Goal: Task Accomplishment & Management: Use online tool/utility

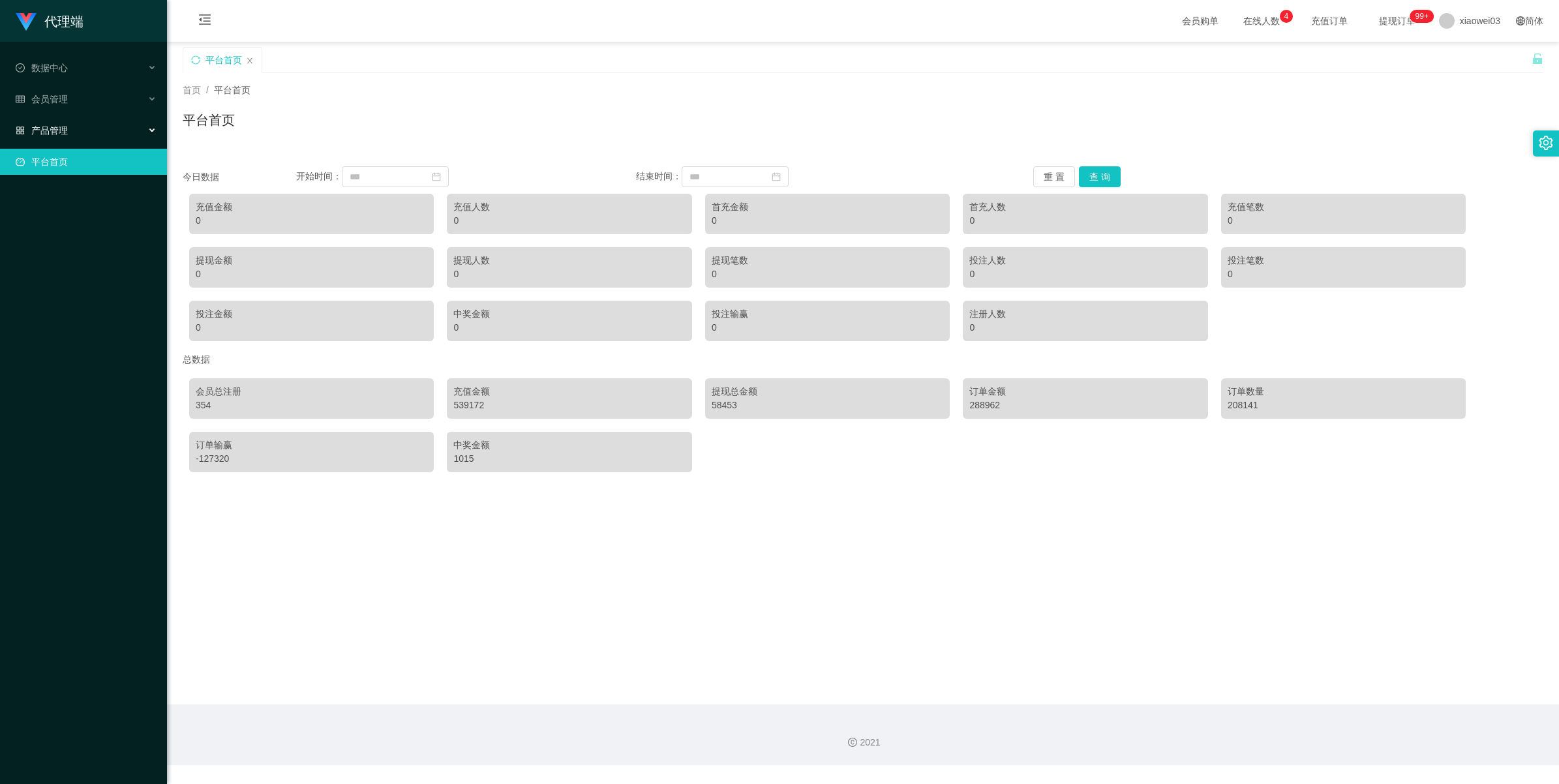
click at [73, 128] on div "产品管理" at bounding box center [83, 130] width 167 height 26
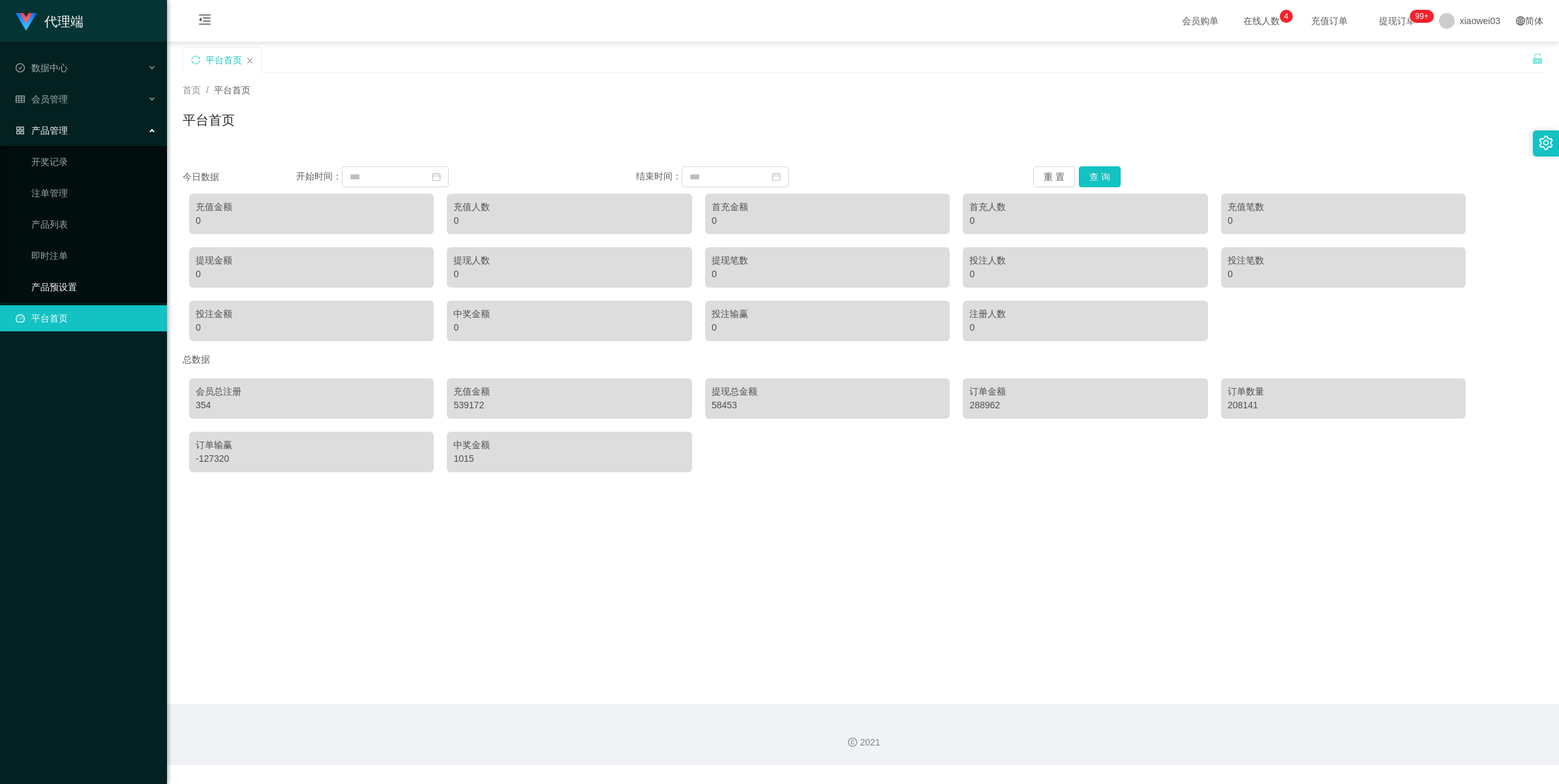
click at [80, 278] on link "产品预设置" at bounding box center [94, 287] width 125 height 26
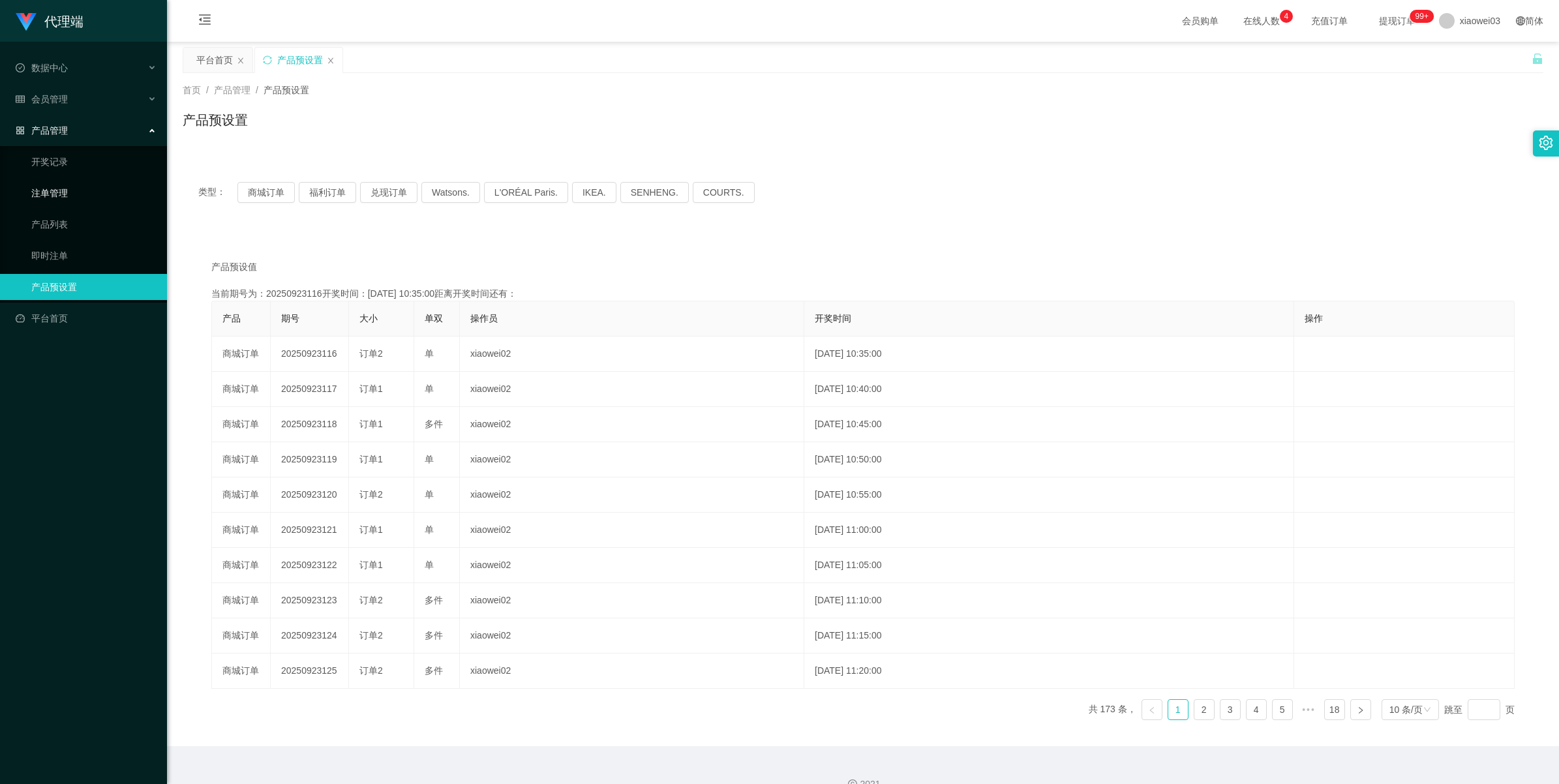
click at [67, 194] on link "注单管理" at bounding box center [94, 193] width 125 height 26
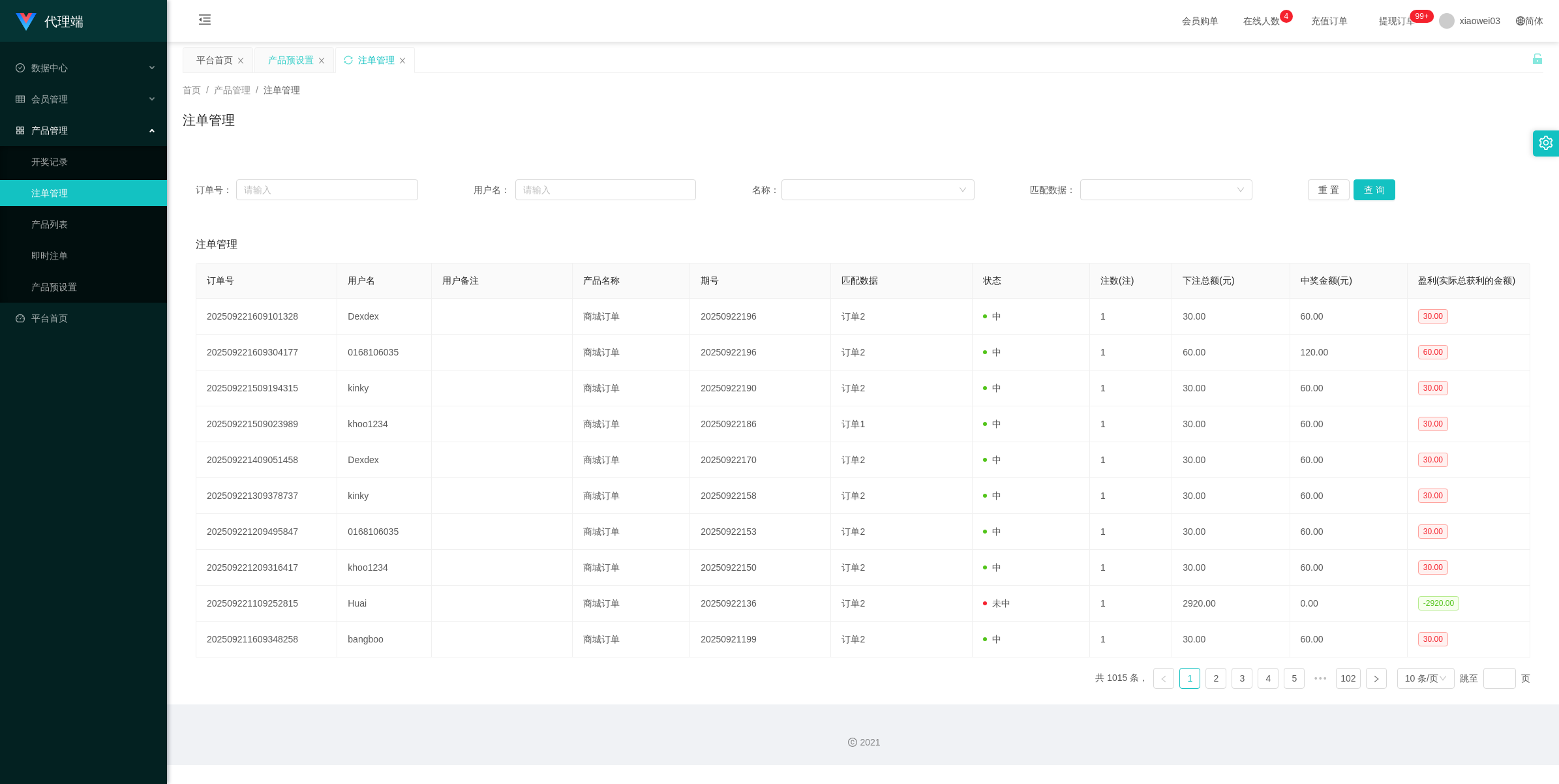
click at [278, 62] on div "产品预设置" at bounding box center [290, 60] width 45 height 25
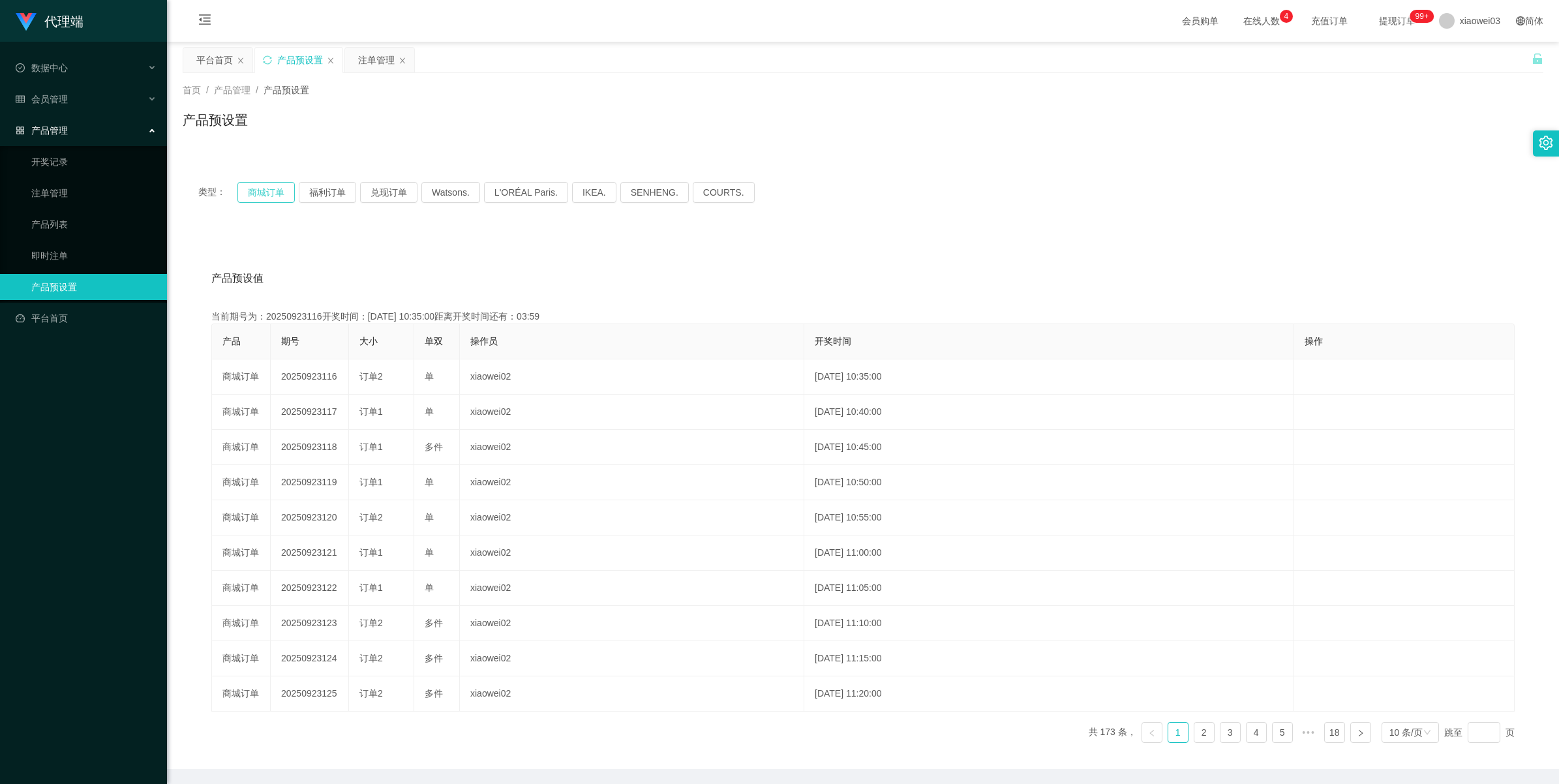
click at [273, 193] on button "商城订单" at bounding box center [266, 193] width 57 height 21
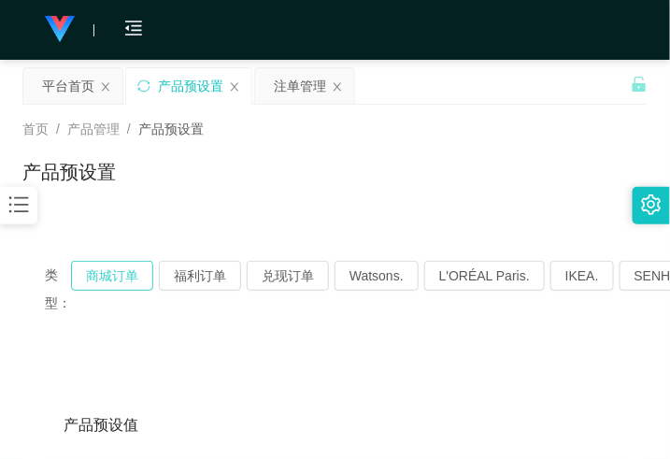
click at [122, 272] on button "商城订单" at bounding box center [112, 276] width 82 height 30
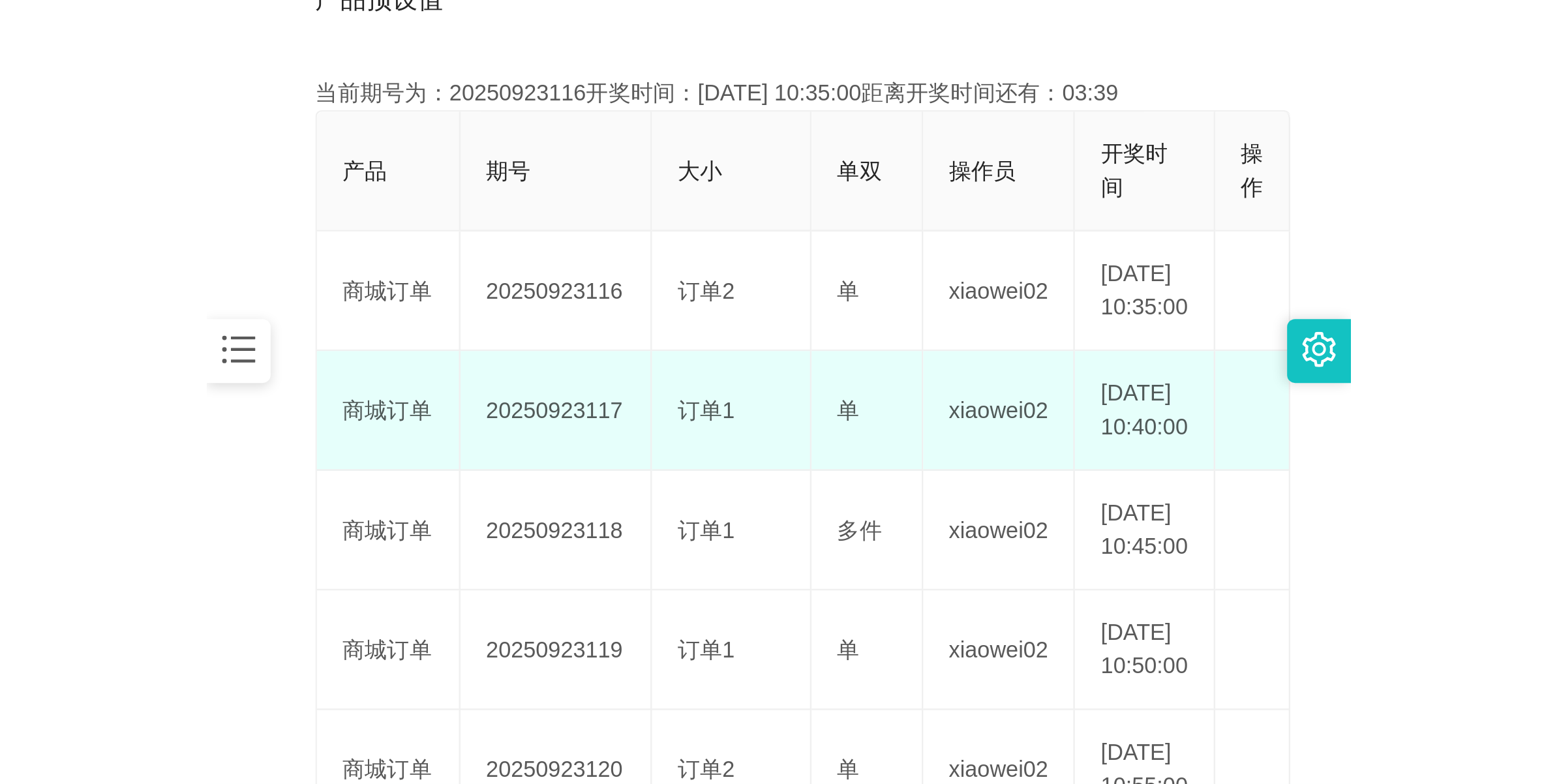
scroll to position [326, 0]
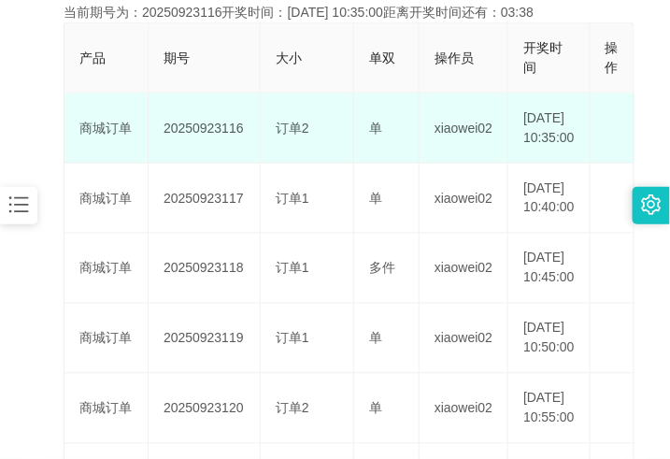
click at [218, 132] on td "20250923116" at bounding box center [205, 128] width 112 height 70
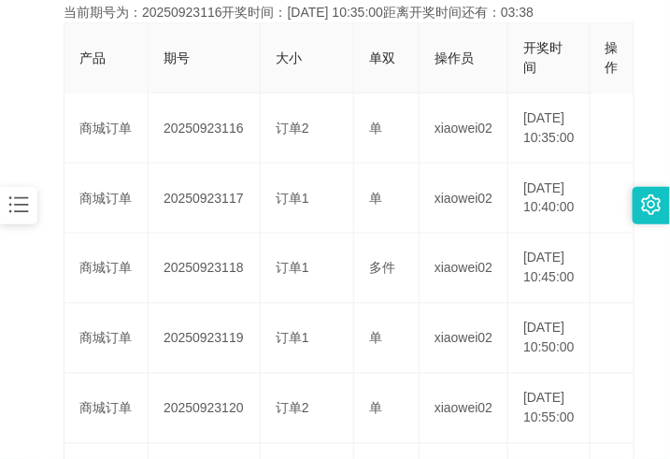
copy td "20250923116"
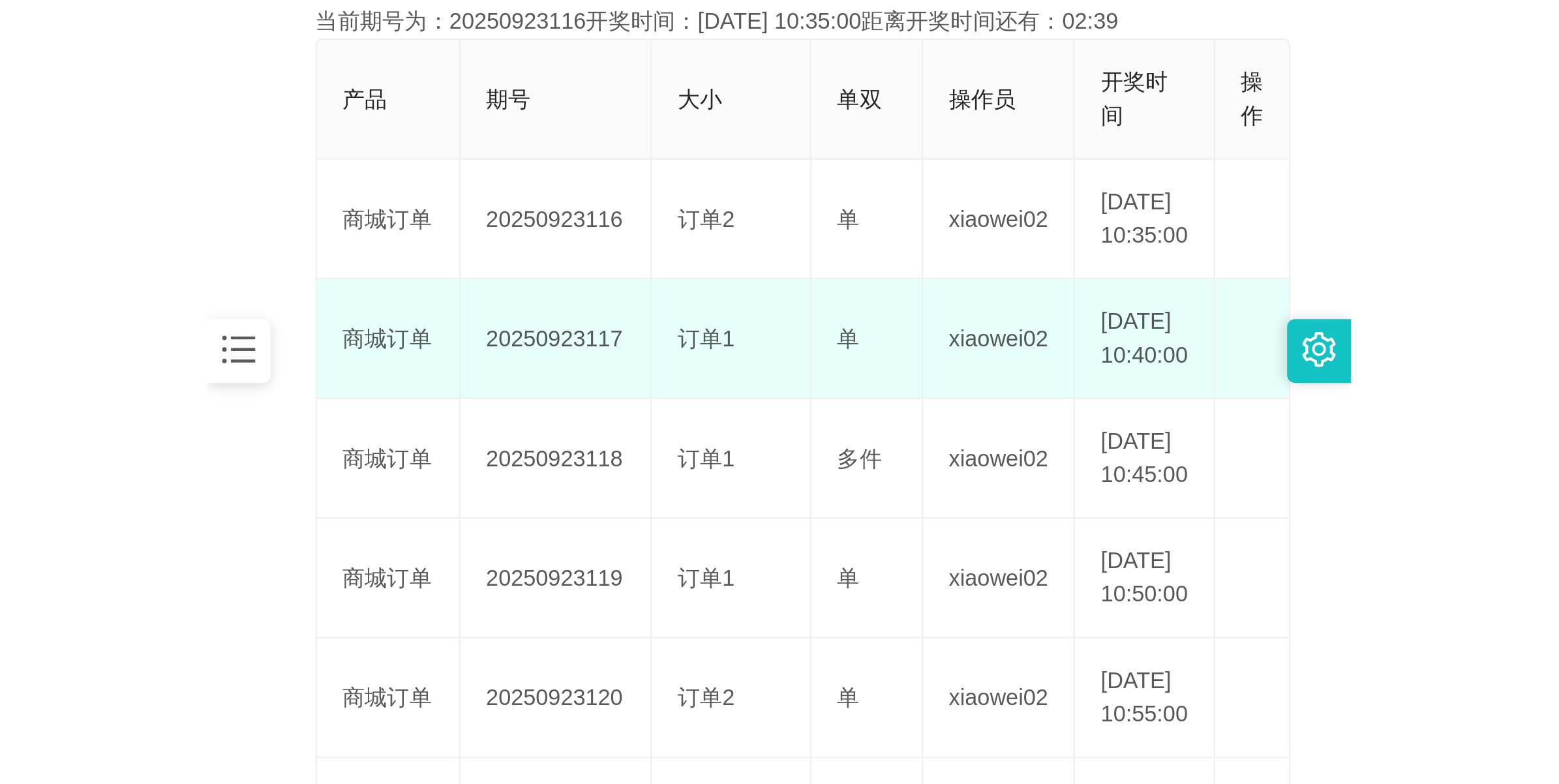
scroll to position [47, 0]
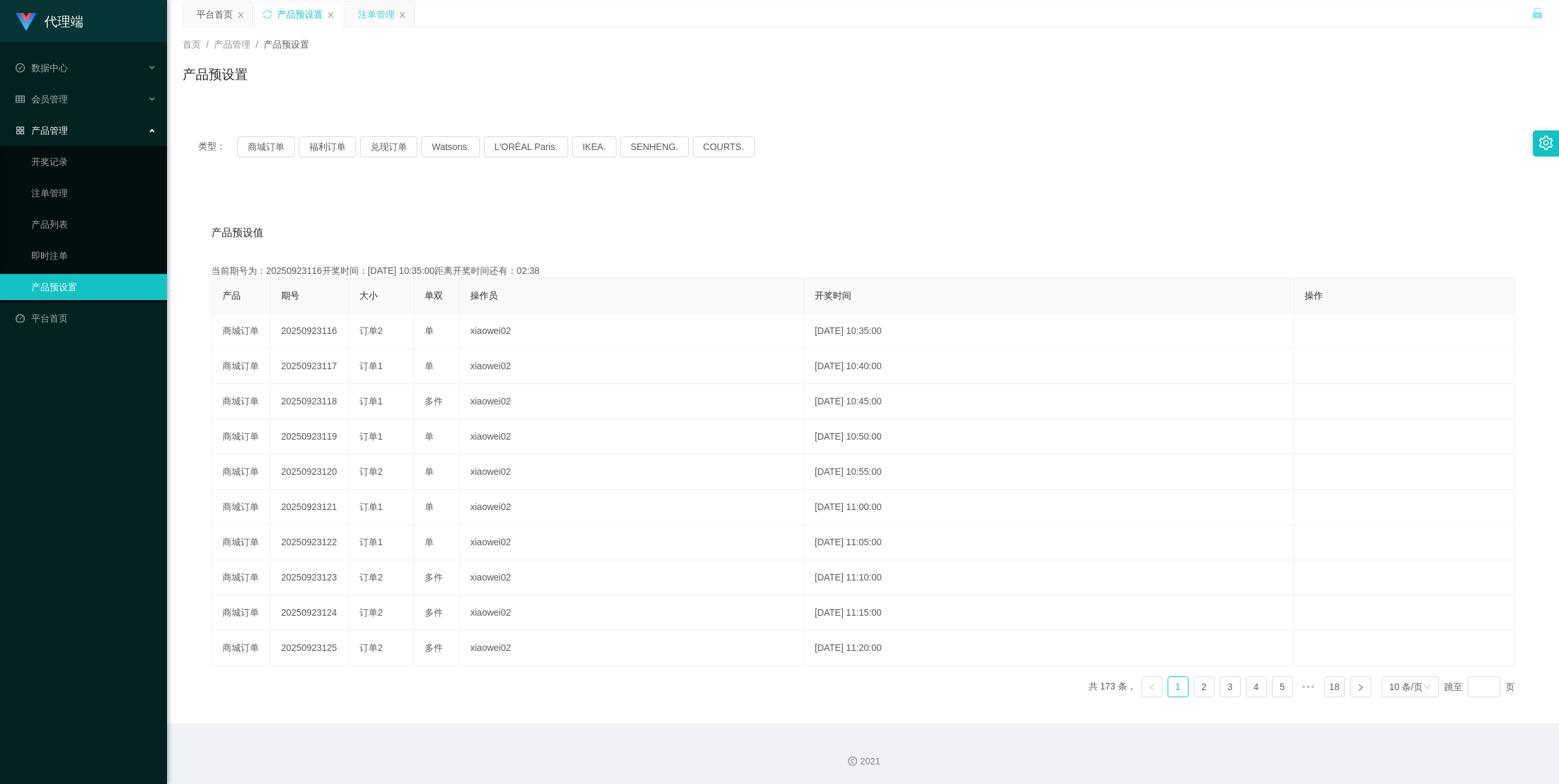
click at [378, 5] on div "注单管理" at bounding box center [376, 15] width 36 height 25
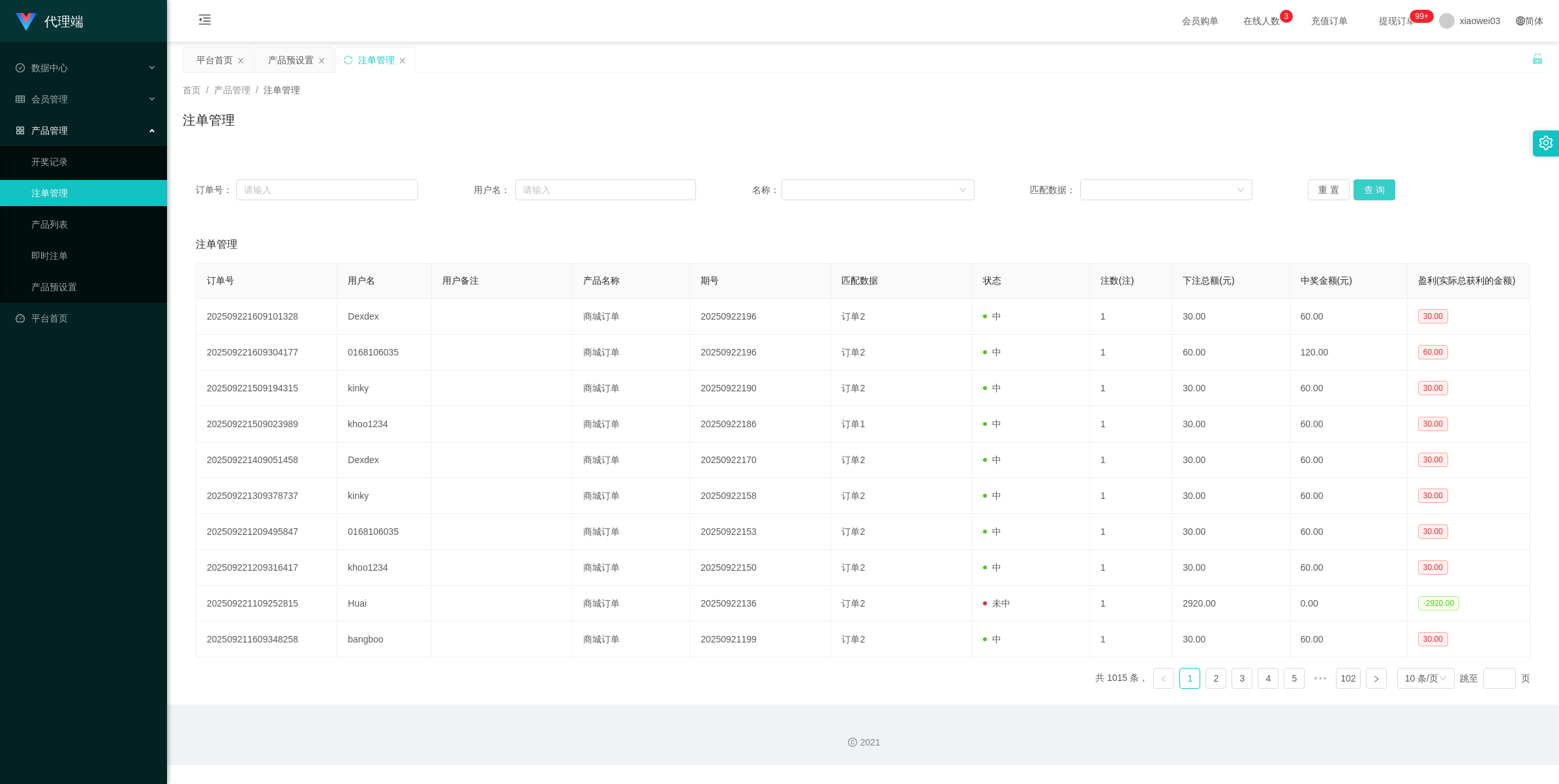
click at [467, 190] on button "查 询" at bounding box center [1375, 190] width 42 height 21
click at [467, 183] on button "查 询" at bounding box center [1375, 190] width 42 height 21
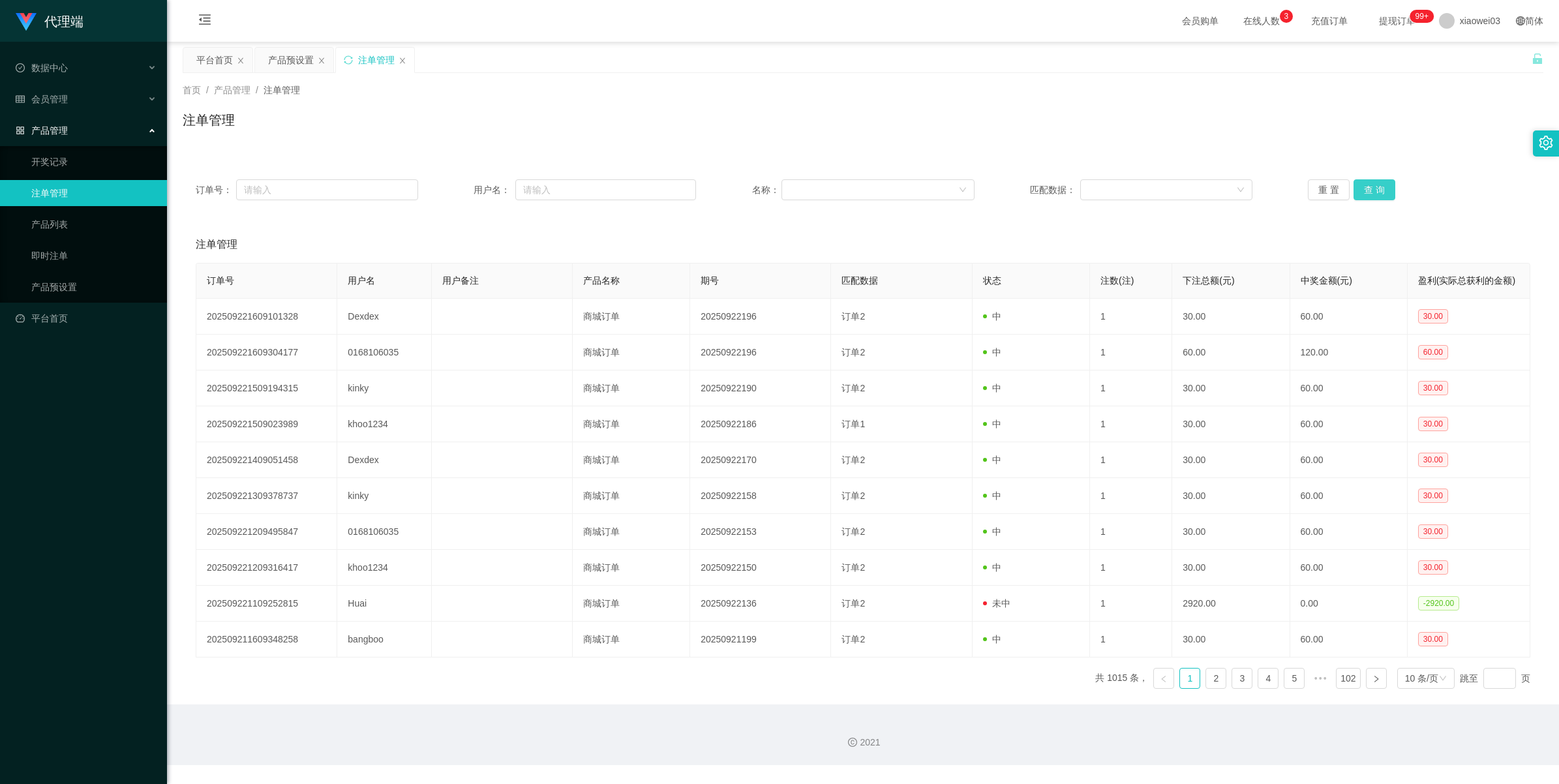
click at [467, 184] on button "查 询" at bounding box center [1375, 190] width 42 height 21
click at [467, 190] on button "查 询" at bounding box center [1375, 190] width 42 height 21
click at [467, 189] on button "查 询" at bounding box center [1375, 190] width 42 height 21
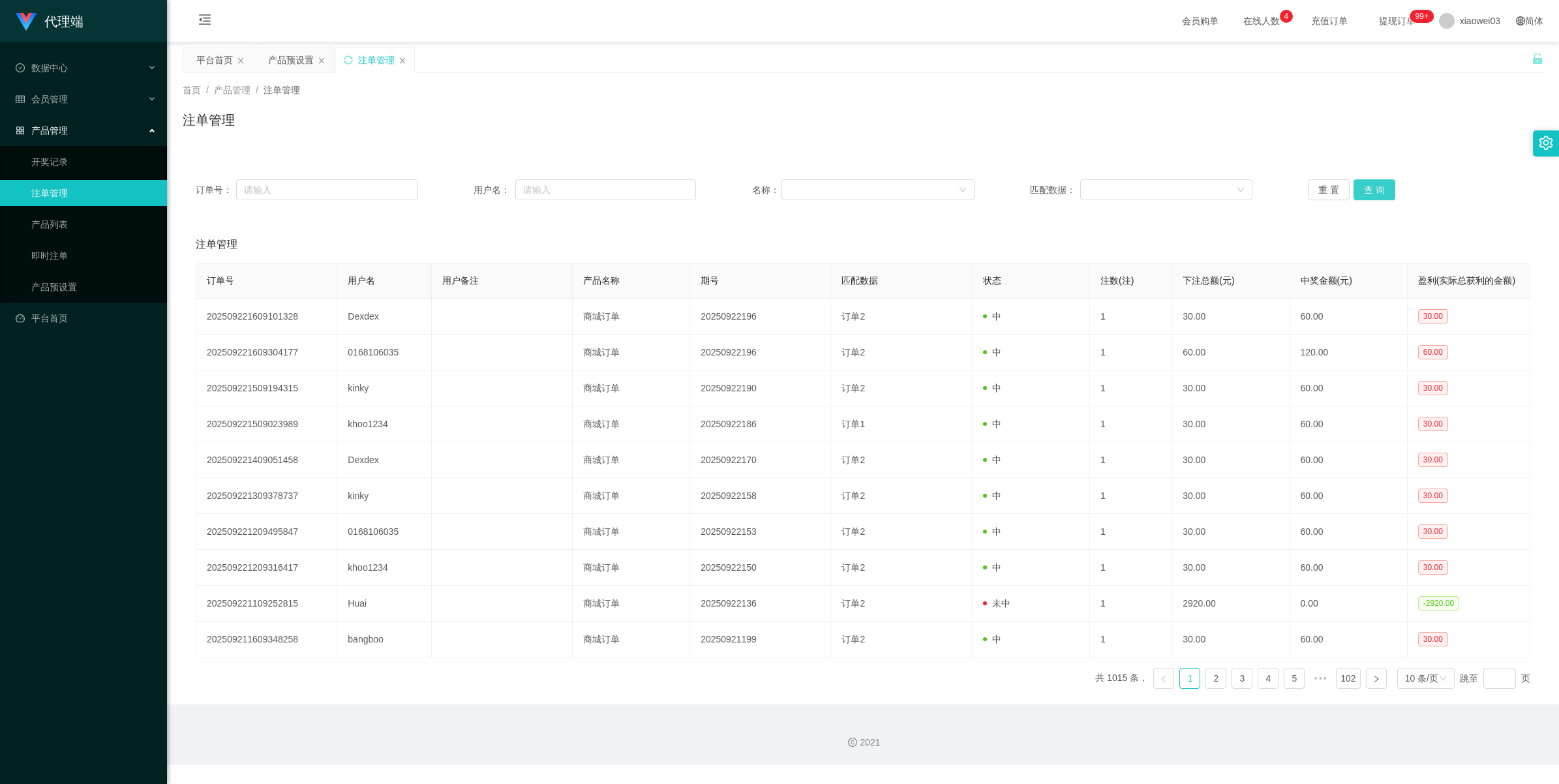
click at [467, 191] on button "查 询" at bounding box center [1375, 190] width 42 height 21
click at [467, 189] on button "查 询" at bounding box center [1375, 190] width 42 height 21
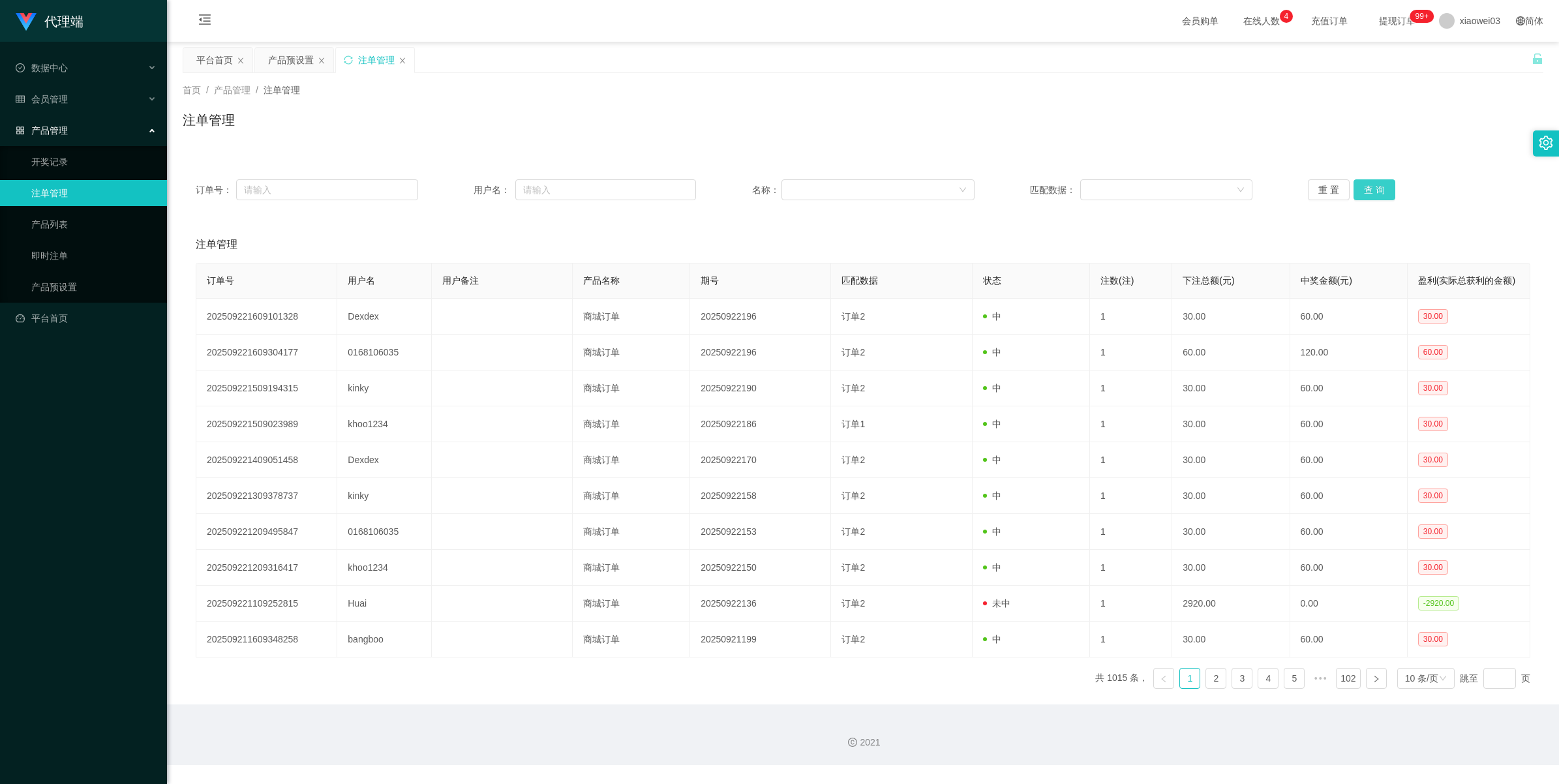
click at [467, 189] on button "查 询" at bounding box center [1375, 190] width 42 height 21
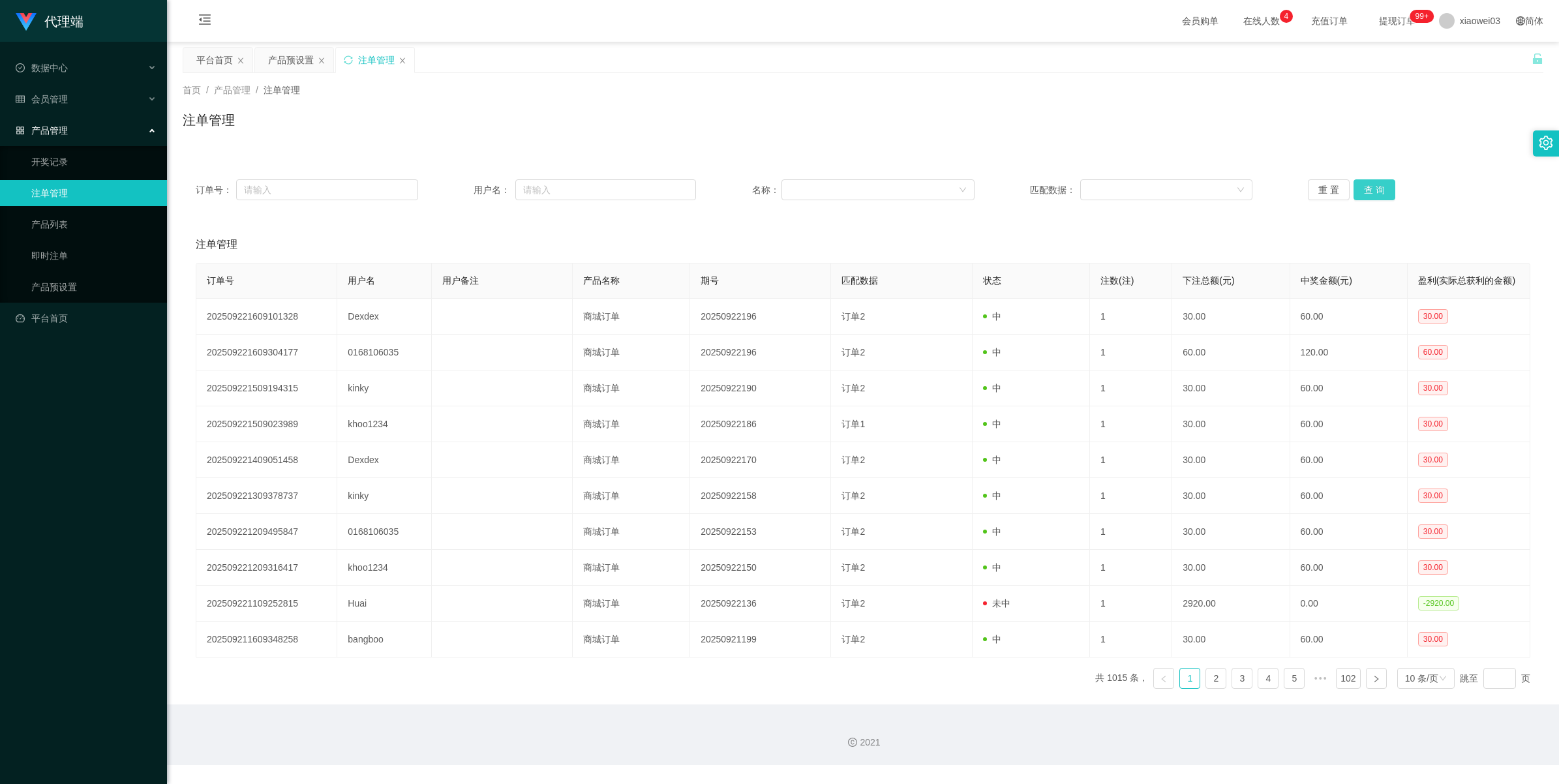
click at [467, 189] on button "查 询" at bounding box center [1375, 190] width 42 height 21
click at [467, 193] on button "查 询" at bounding box center [1375, 190] width 42 height 21
click at [467, 187] on button "重 置" at bounding box center [1329, 190] width 42 height 21
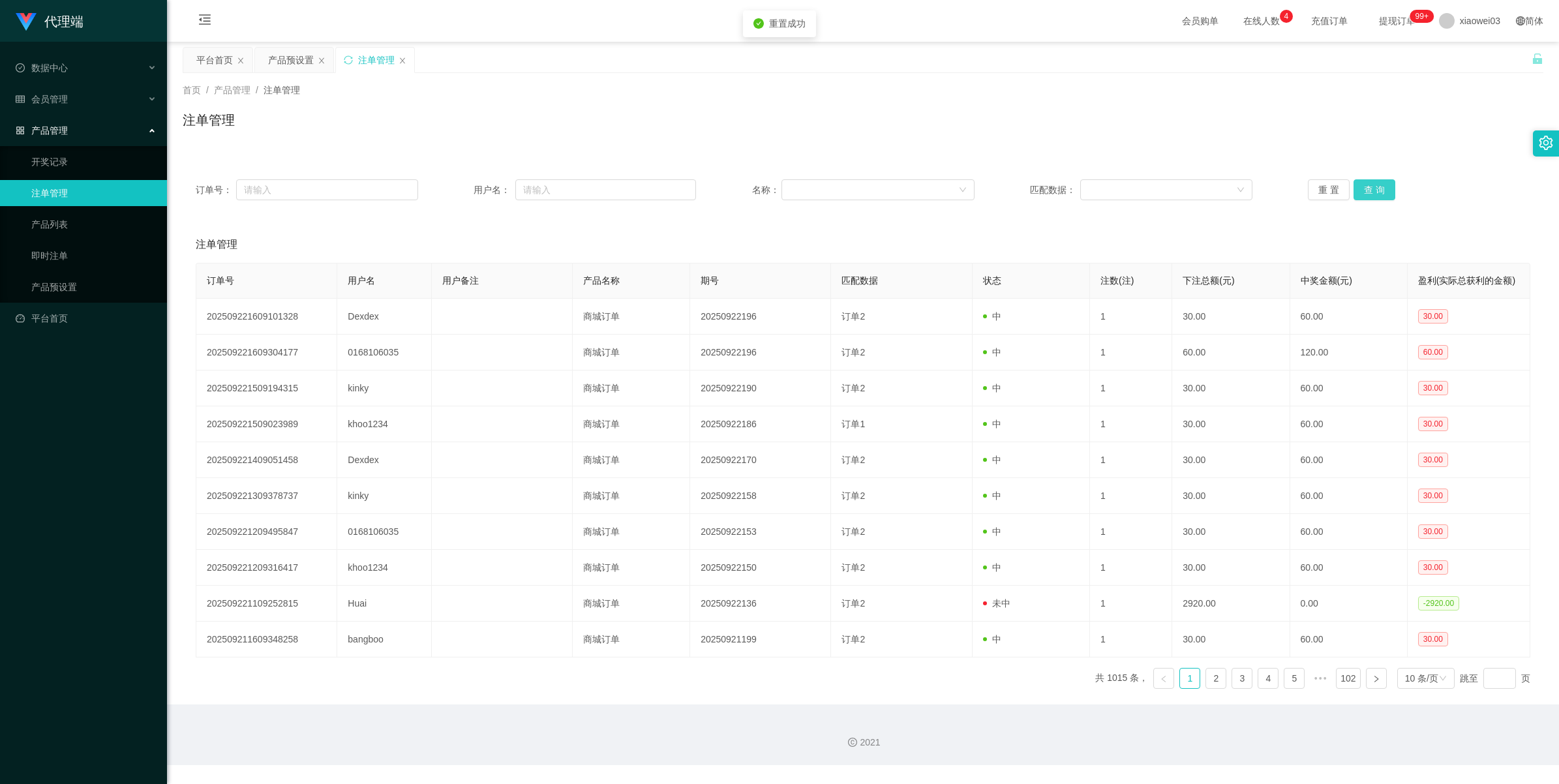
click at [467, 187] on button "查 询" at bounding box center [1375, 190] width 42 height 21
click at [467, 186] on button "查 询" at bounding box center [1375, 190] width 42 height 21
click at [467, 176] on div "订单号： 用户名： 名称： 匹配数据： 重 置 查 询" at bounding box center [863, 189] width 1361 height 47
click at [467, 181] on button "查 询" at bounding box center [1375, 190] width 42 height 21
click at [467, 184] on button "查 询" at bounding box center [1375, 190] width 42 height 21
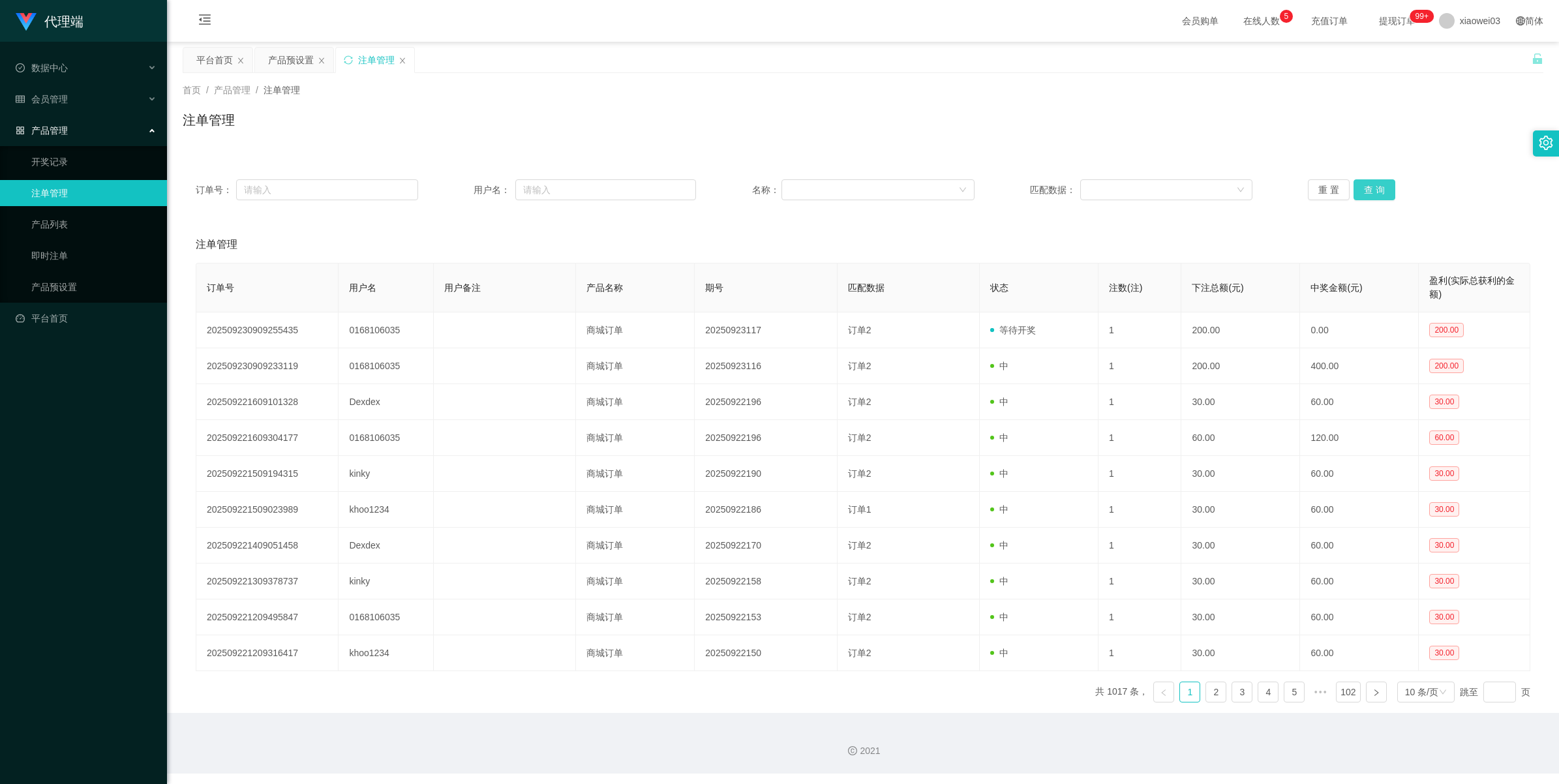
click at [467, 193] on button "查 询" at bounding box center [1375, 190] width 42 height 21
click at [467, 188] on button "查 询" at bounding box center [1375, 190] width 42 height 21
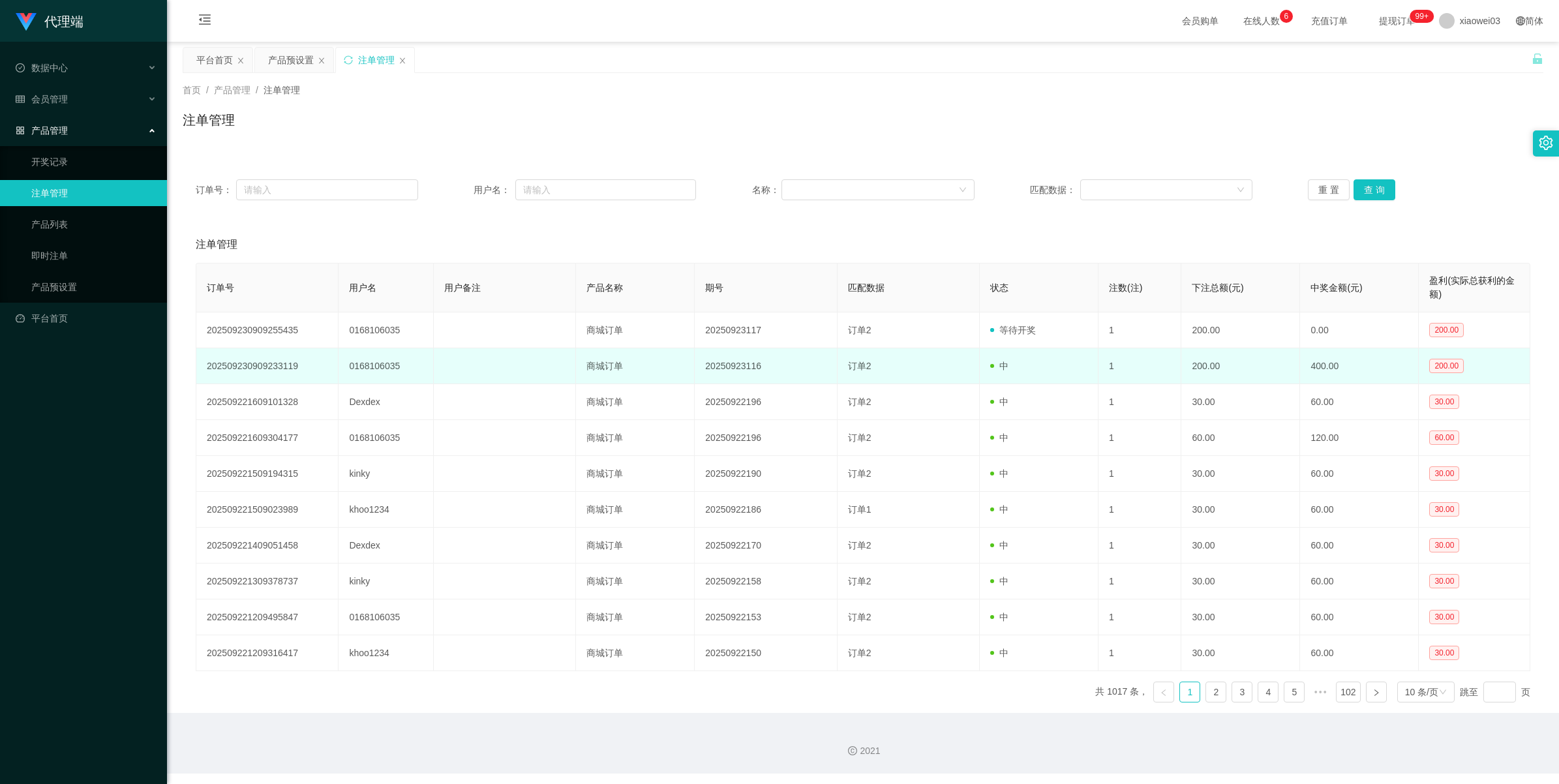
click at [387, 319] on td "0168106035" at bounding box center [386, 365] width 95 height 36
click at [467, 319] on td "20250923116" at bounding box center [766, 365] width 142 height 36
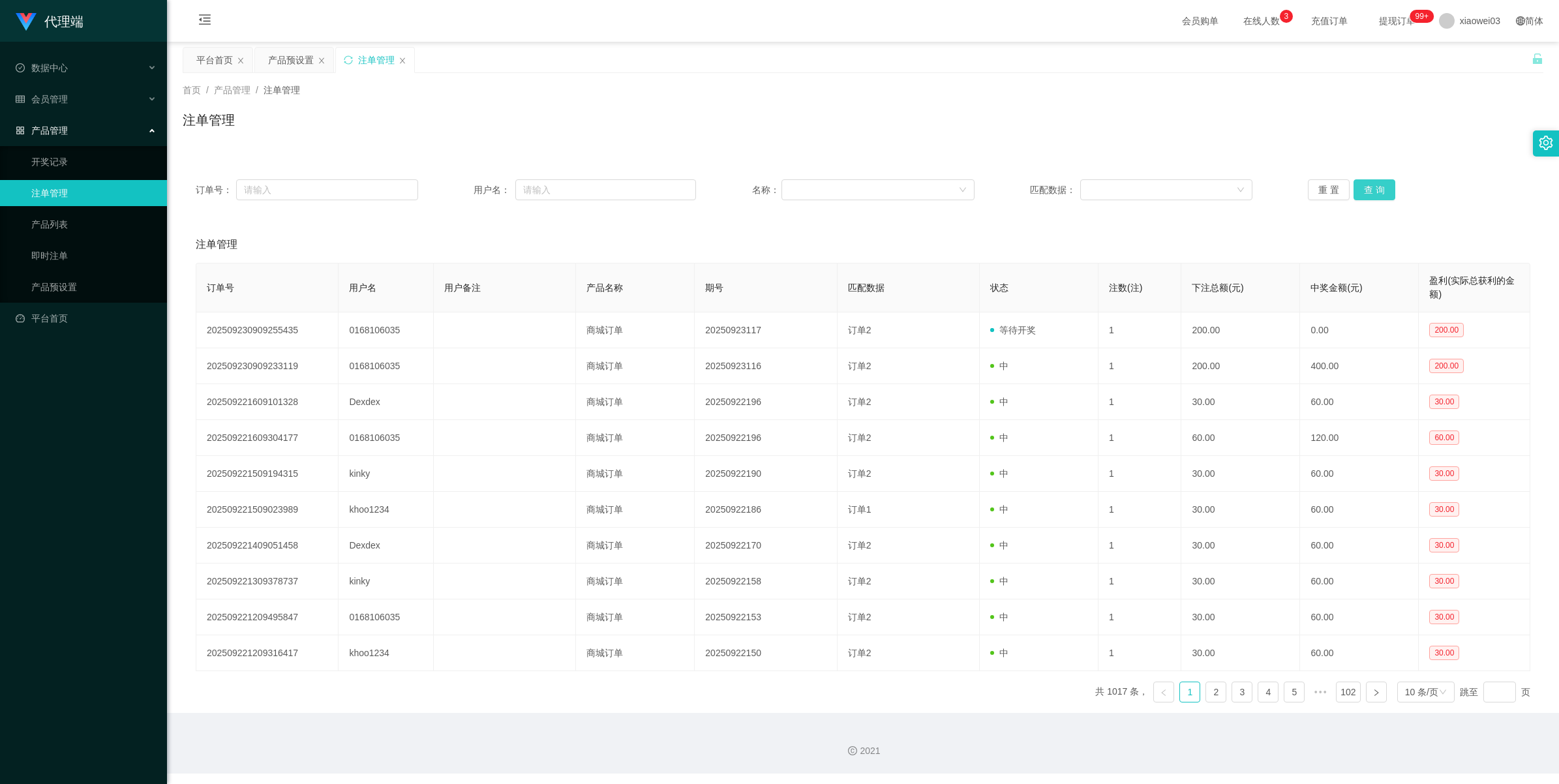
click at [467, 190] on button "查 询" at bounding box center [1375, 190] width 42 height 21
click at [467, 191] on button "查 询" at bounding box center [1375, 190] width 42 height 21
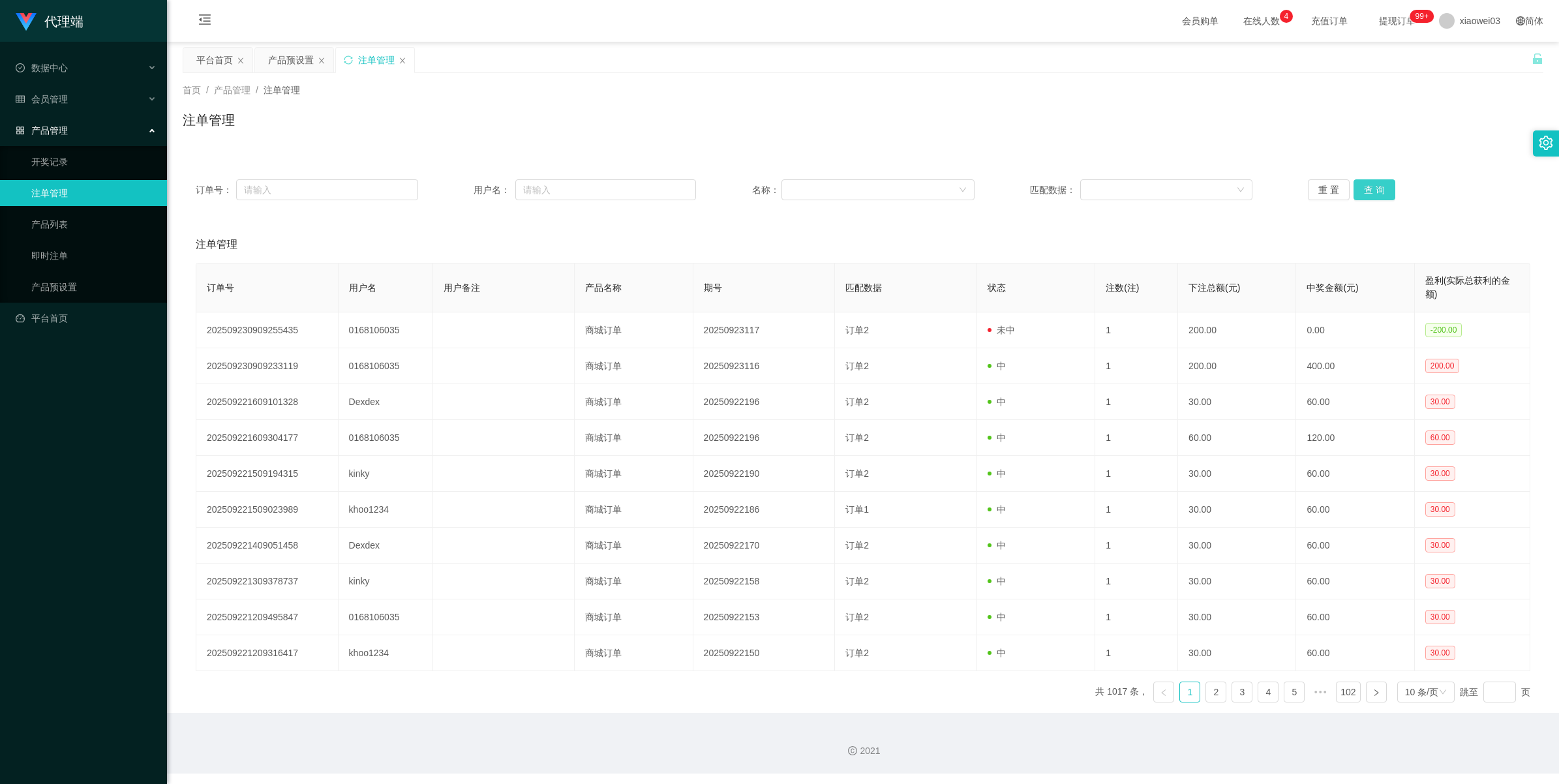
click at [467, 191] on button "查 询" at bounding box center [1375, 190] width 42 height 21
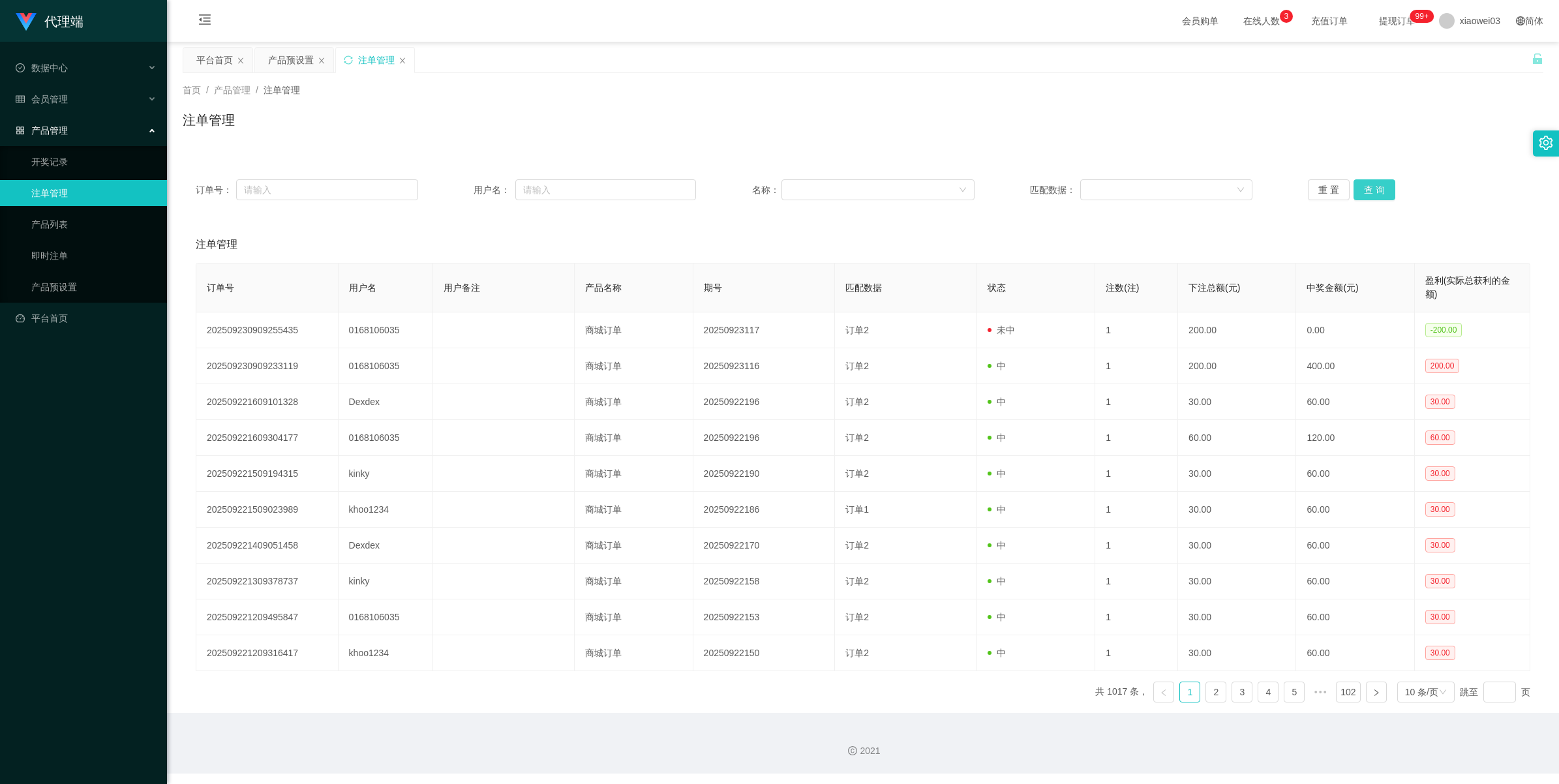
click at [467, 191] on button "查 询" at bounding box center [1375, 190] width 42 height 21
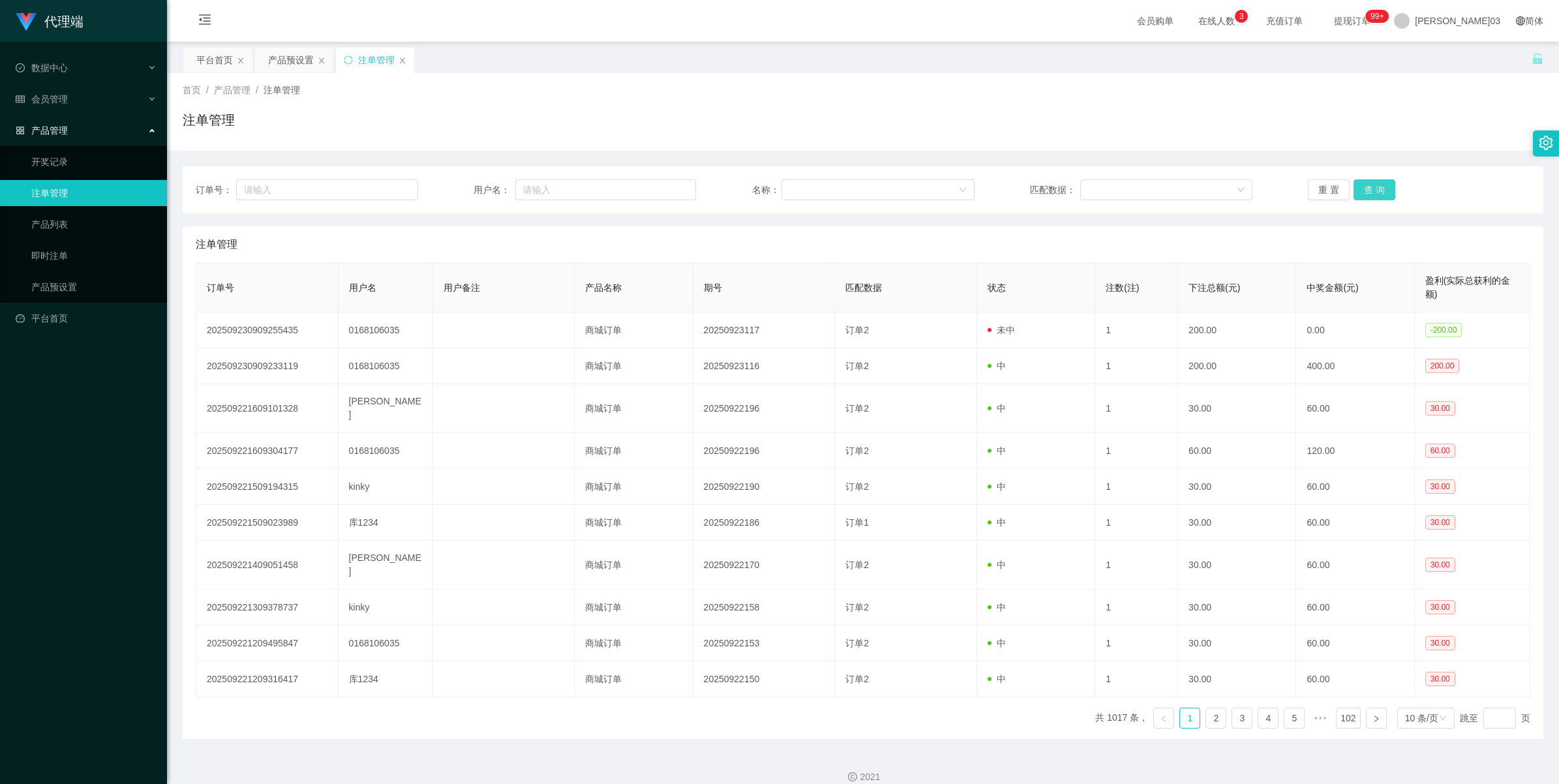
click at [1375, 193] on button "查 询" at bounding box center [1375, 190] width 42 height 21
click at [283, 59] on div "产品预设置" at bounding box center [290, 60] width 45 height 25
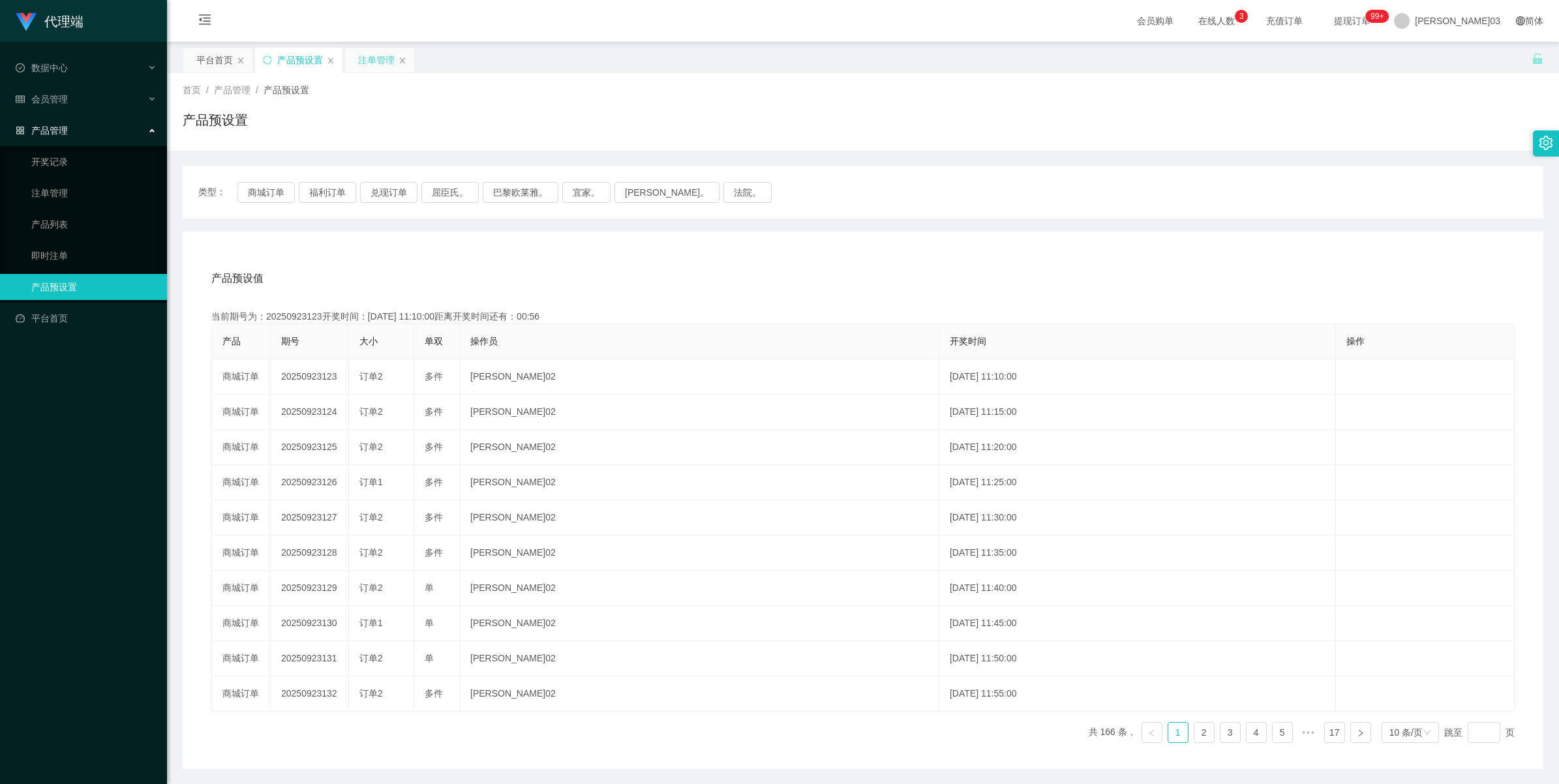
click at [374, 63] on div "注单管理" at bounding box center [376, 60] width 36 height 25
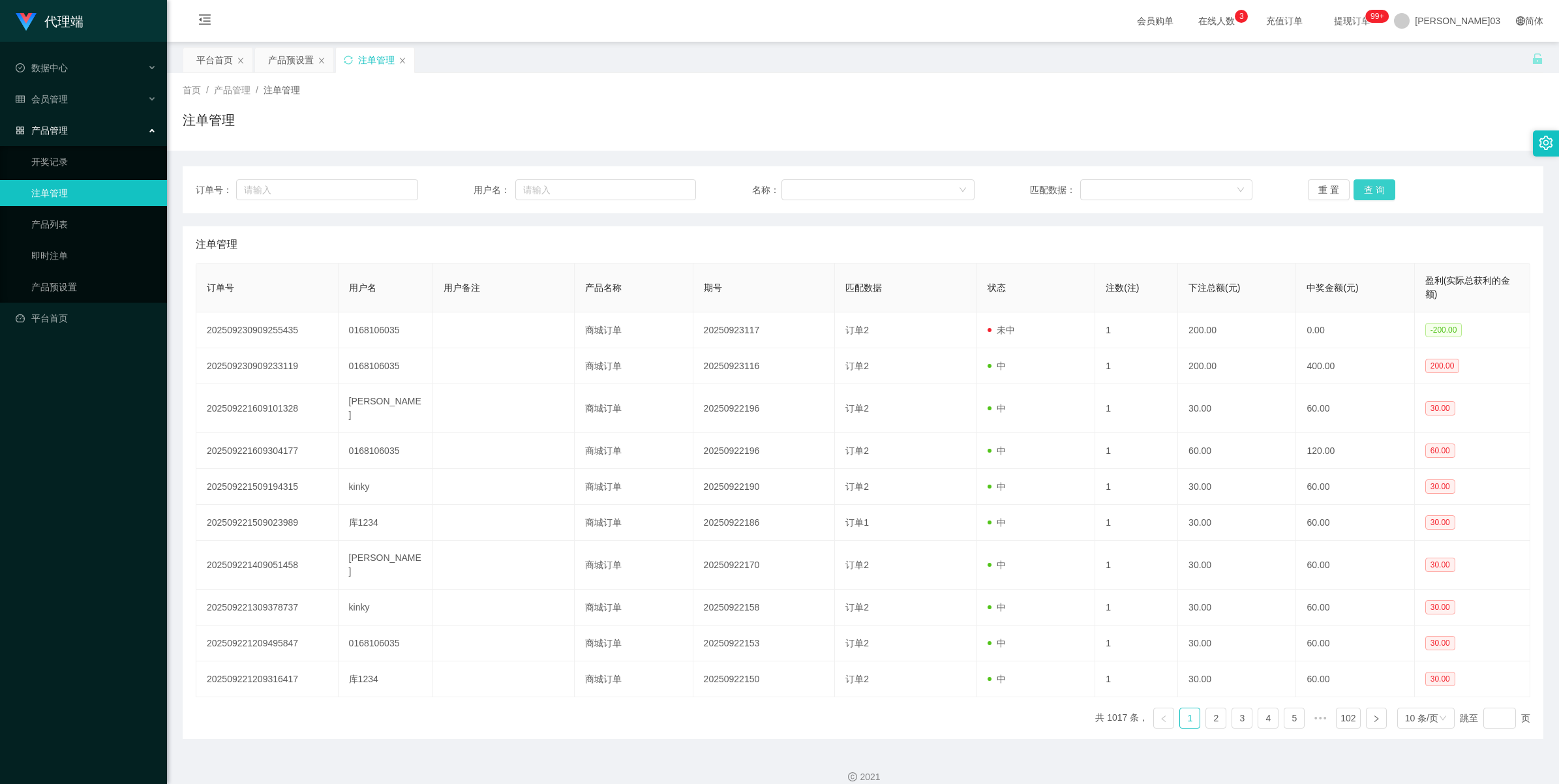
click at [1385, 189] on button "查 询" at bounding box center [1375, 190] width 42 height 21
click at [1383, 190] on button "查 询" at bounding box center [1375, 190] width 42 height 21
click at [1378, 189] on button "查 询" at bounding box center [1375, 190] width 42 height 21
click at [1378, 189] on div "重 置 查 询" at bounding box center [1419, 190] width 223 height 21
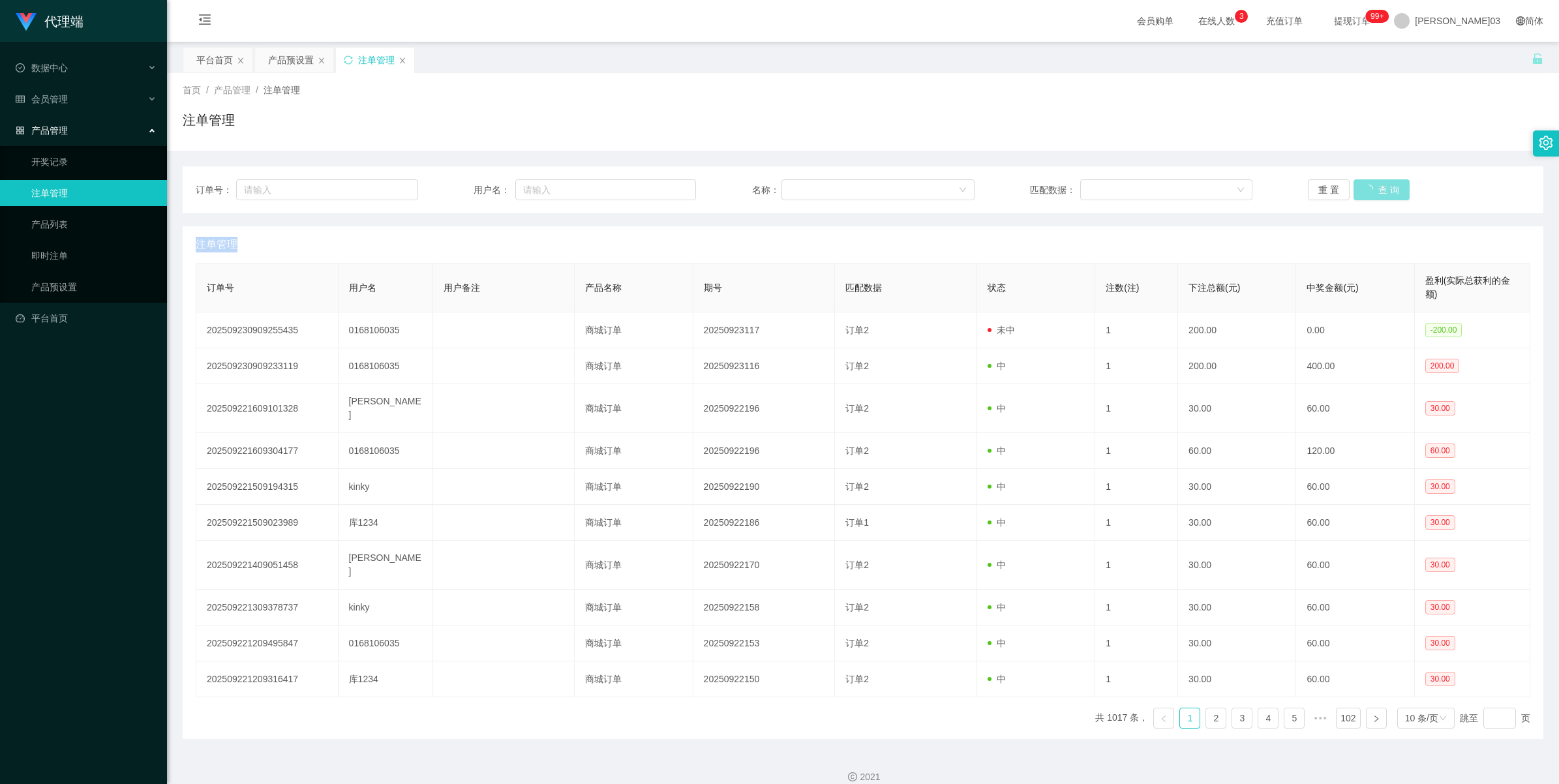
click at [1378, 189] on button "查 询" at bounding box center [1382, 190] width 56 height 21
click at [1378, 189] on div "重 置 查 询" at bounding box center [1419, 190] width 223 height 21
click at [1371, 190] on button "查 询" at bounding box center [1375, 190] width 42 height 21
click at [1479, 20] on span "[PERSON_NAME]03" at bounding box center [1457, 21] width 85 height 42
click at [1479, 62] on div "平台首页 产品预设置 注单管理" at bounding box center [857, 69] width 1349 height 45
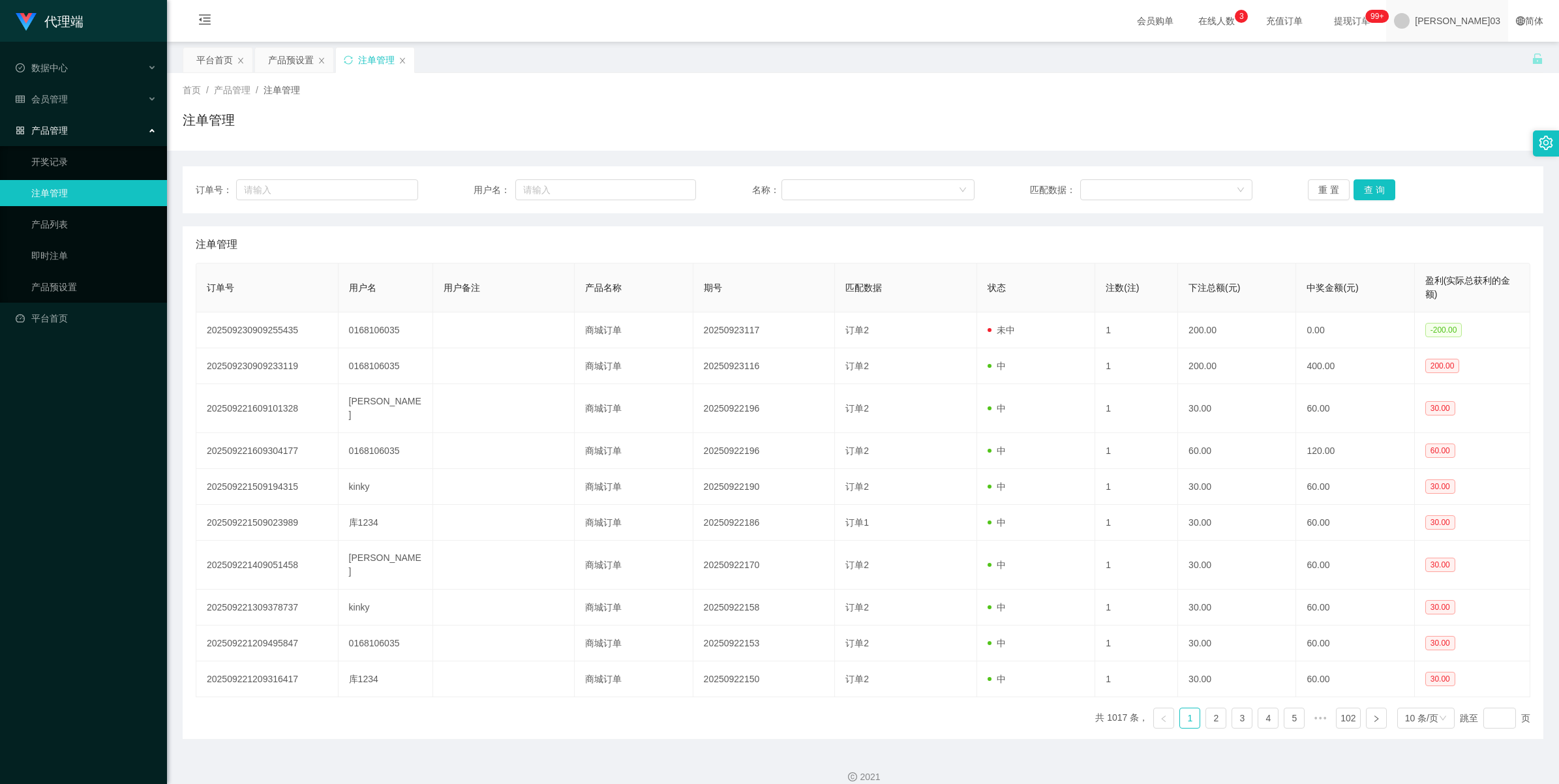
click at [1465, 30] on span "[PERSON_NAME]03" at bounding box center [1457, 21] width 85 height 42
click at [1471, 54] on span "退出登录" at bounding box center [1474, 57] width 36 height 10
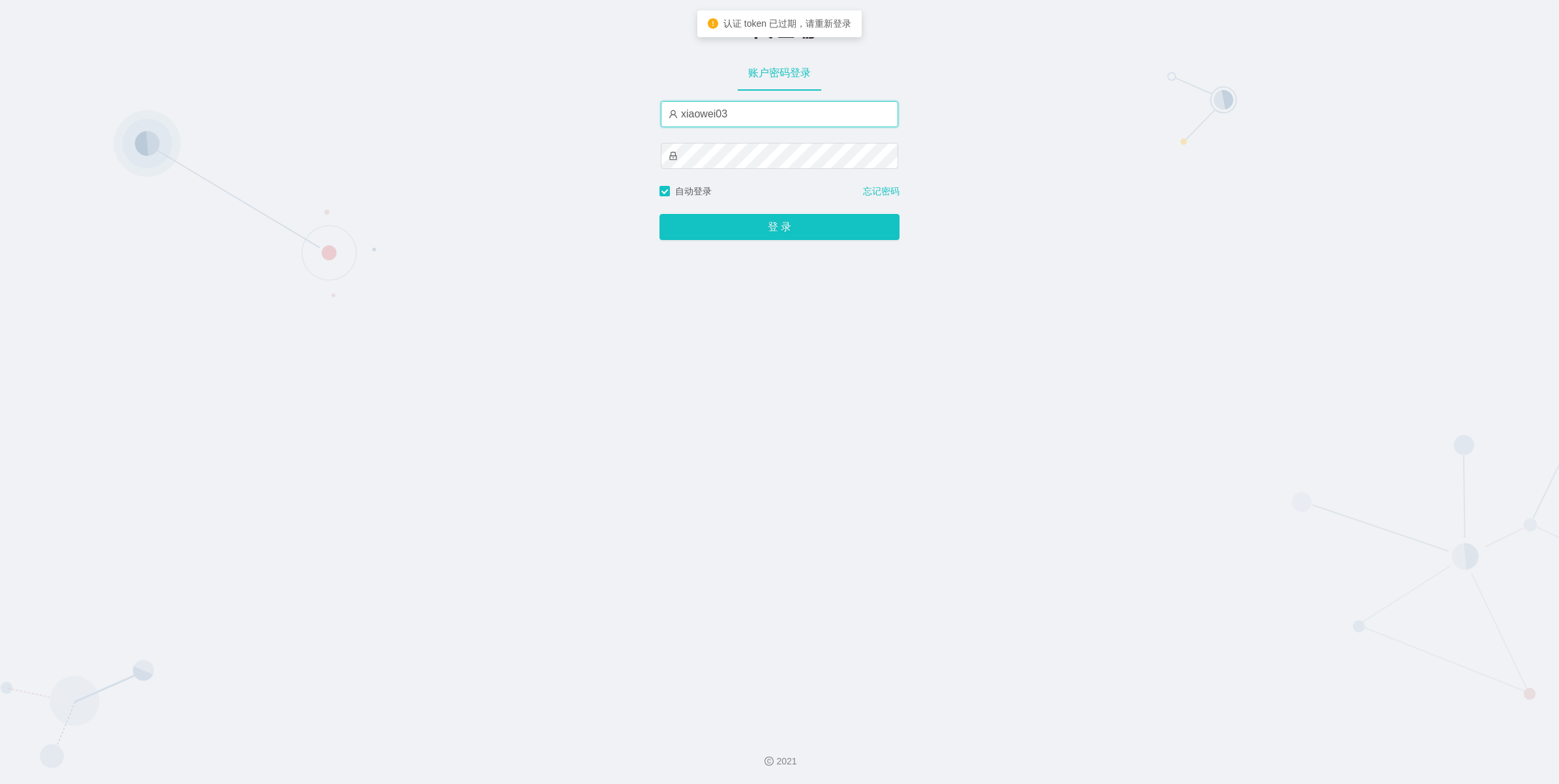
click at [735, 111] on input "xiaowei03" at bounding box center [780, 114] width 237 height 26
click at [735, 108] on input "xiaowei01" at bounding box center [780, 114] width 237 height 26
type input "xiaowei03"
drag, startPoint x: 579, startPoint y: 223, endPoint x: 633, endPoint y: 206, distance: 56.6
click at [579, 223] on div "-代理端 账户密码登录 xiaowei03 自动登录 忘记密码 登 录" at bounding box center [780, 361] width 1559 height 723
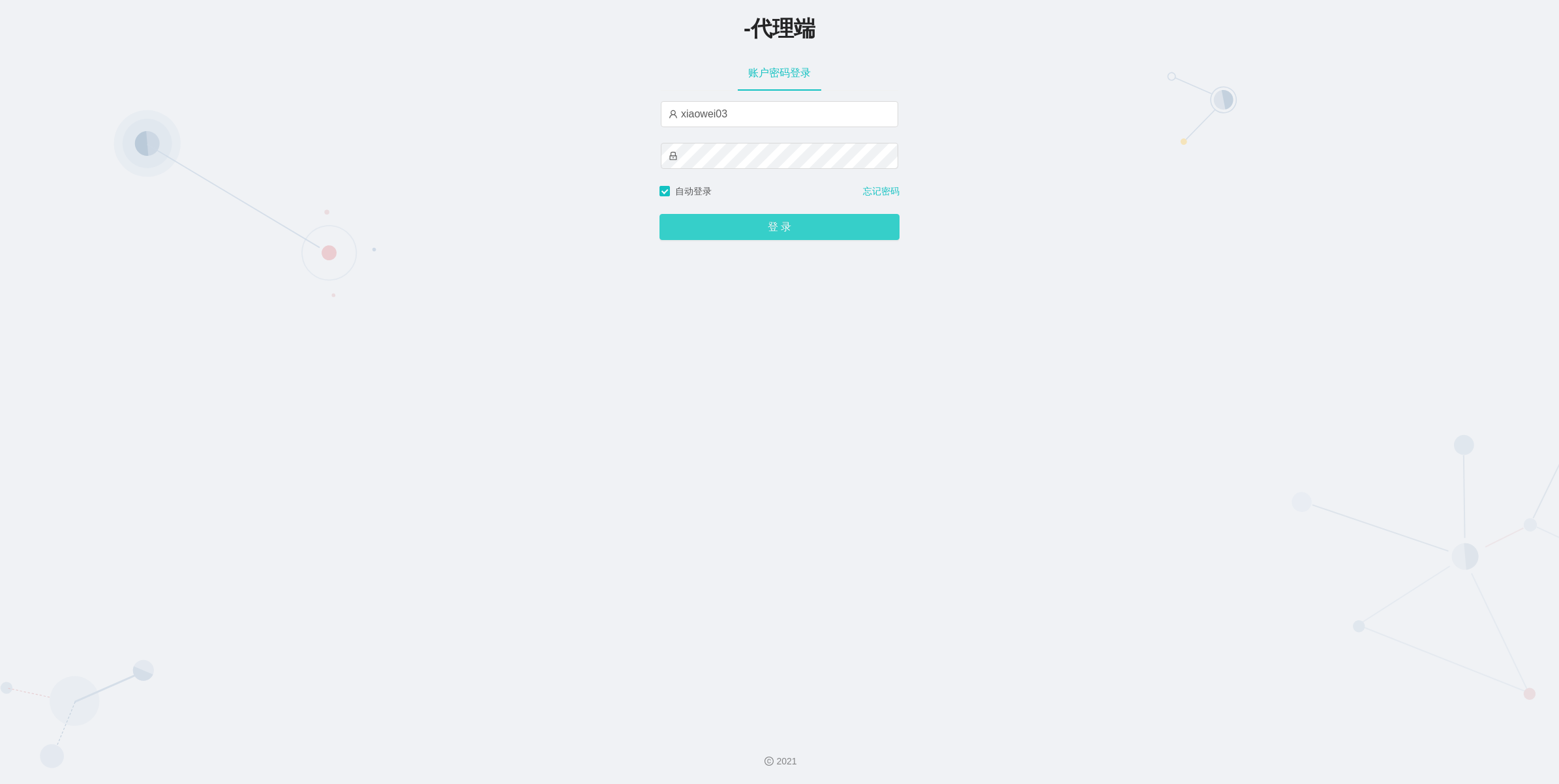
click at [759, 234] on button "登 录" at bounding box center [780, 227] width 240 height 26
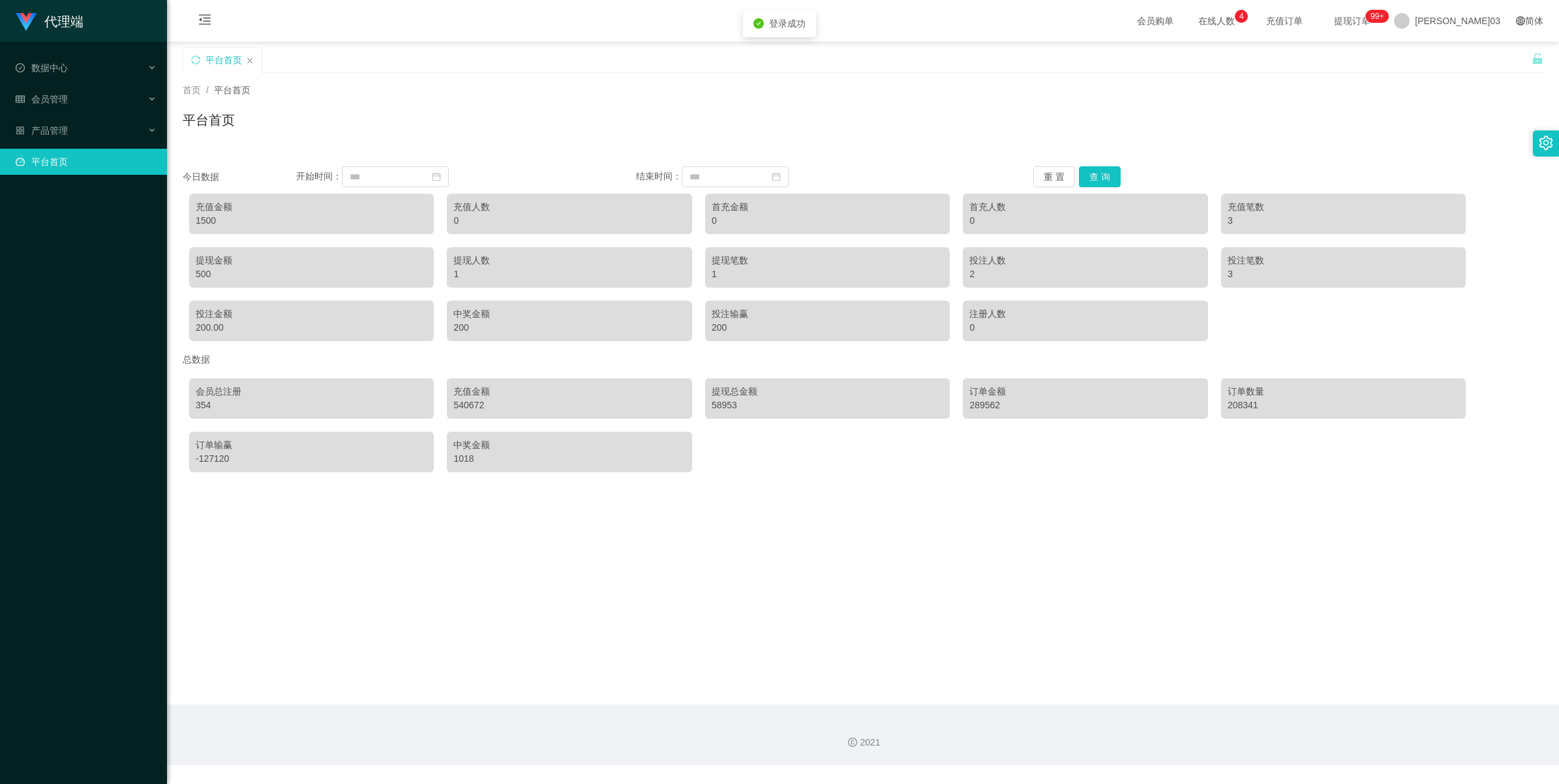
click at [63, 155] on link "平台首页" at bounding box center [86, 161] width 141 height 26
click at [54, 129] on font "产品管理" at bounding box center [50, 130] width 36 height 10
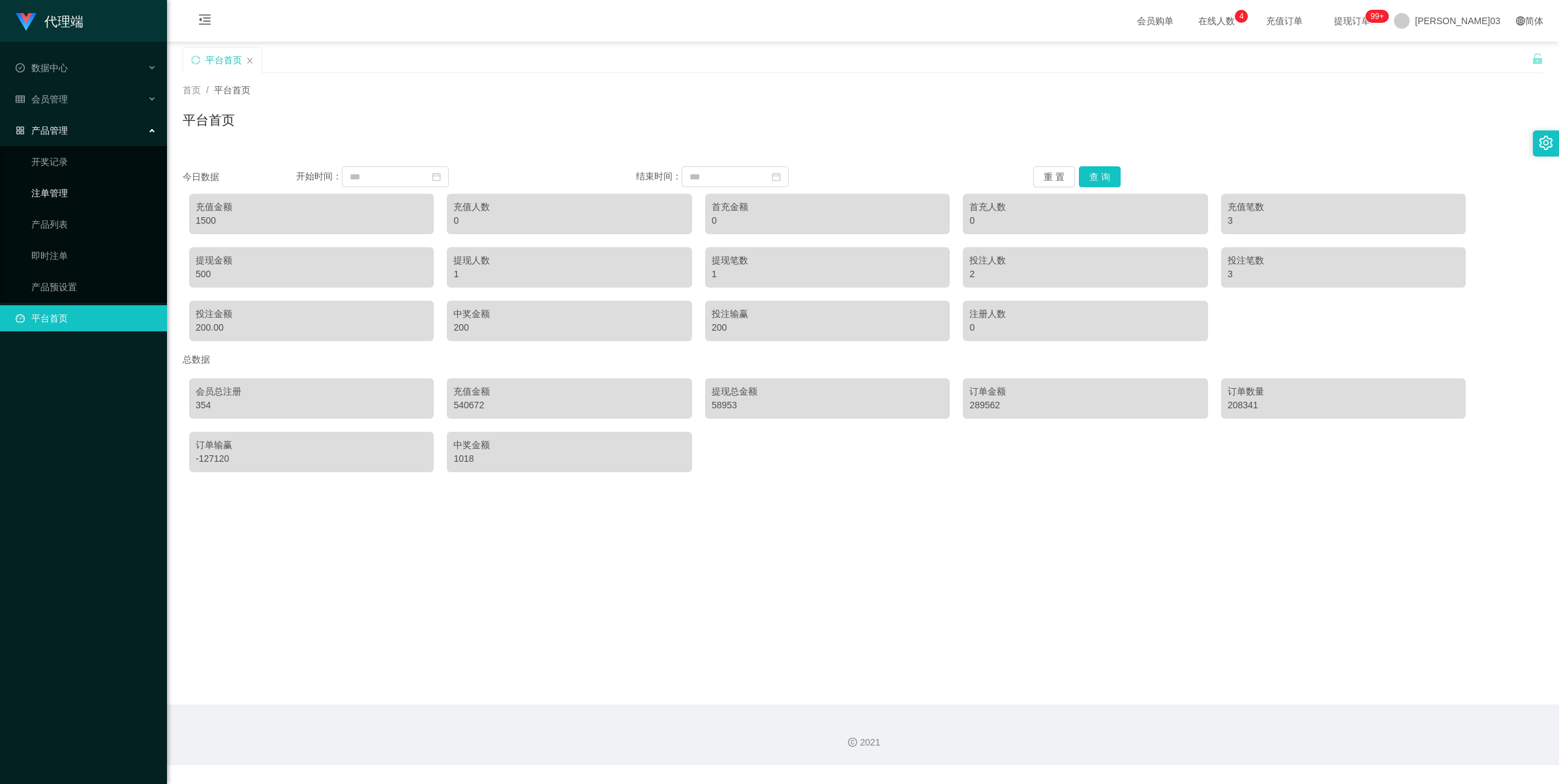
click at [70, 190] on link "注单管理" at bounding box center [94, 193] width 125 height 26
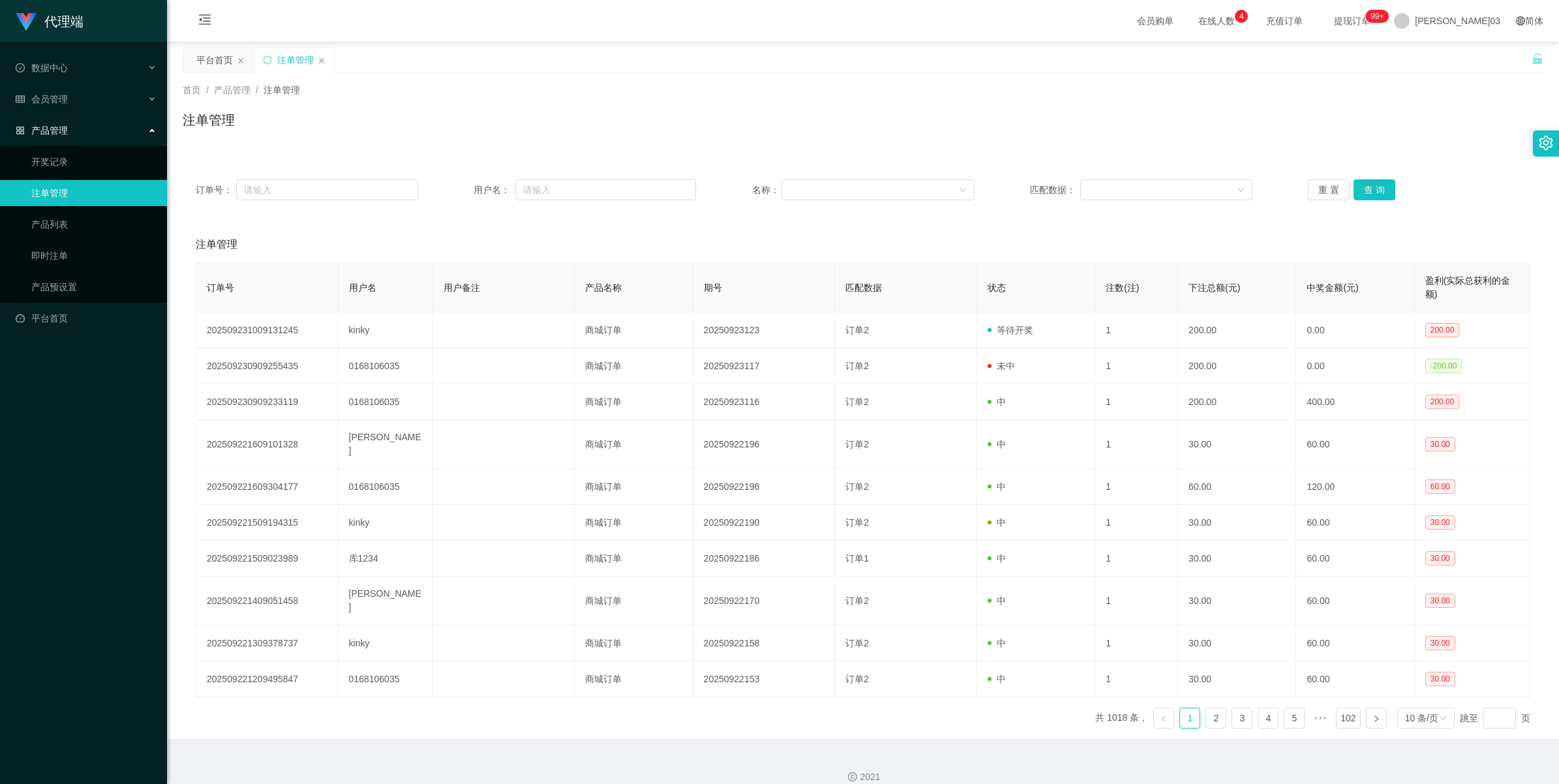
click at [1364, 177] on div "订单号： 用户名： 名称： 匹配数据： 重 置 查 询" at bounding box center [863, 189] width 1361 height 47
click at [1371, 186] on button "查 询" at bounding box center [1375, 190] width 42 height 21
click at [1371, 186] on div "重 置 查 询" at bounding box center [1419, 190] width 223 height 21
click at [1371, 186] on button "查 询" at bounding box center [1382, 190] width 56 height 21
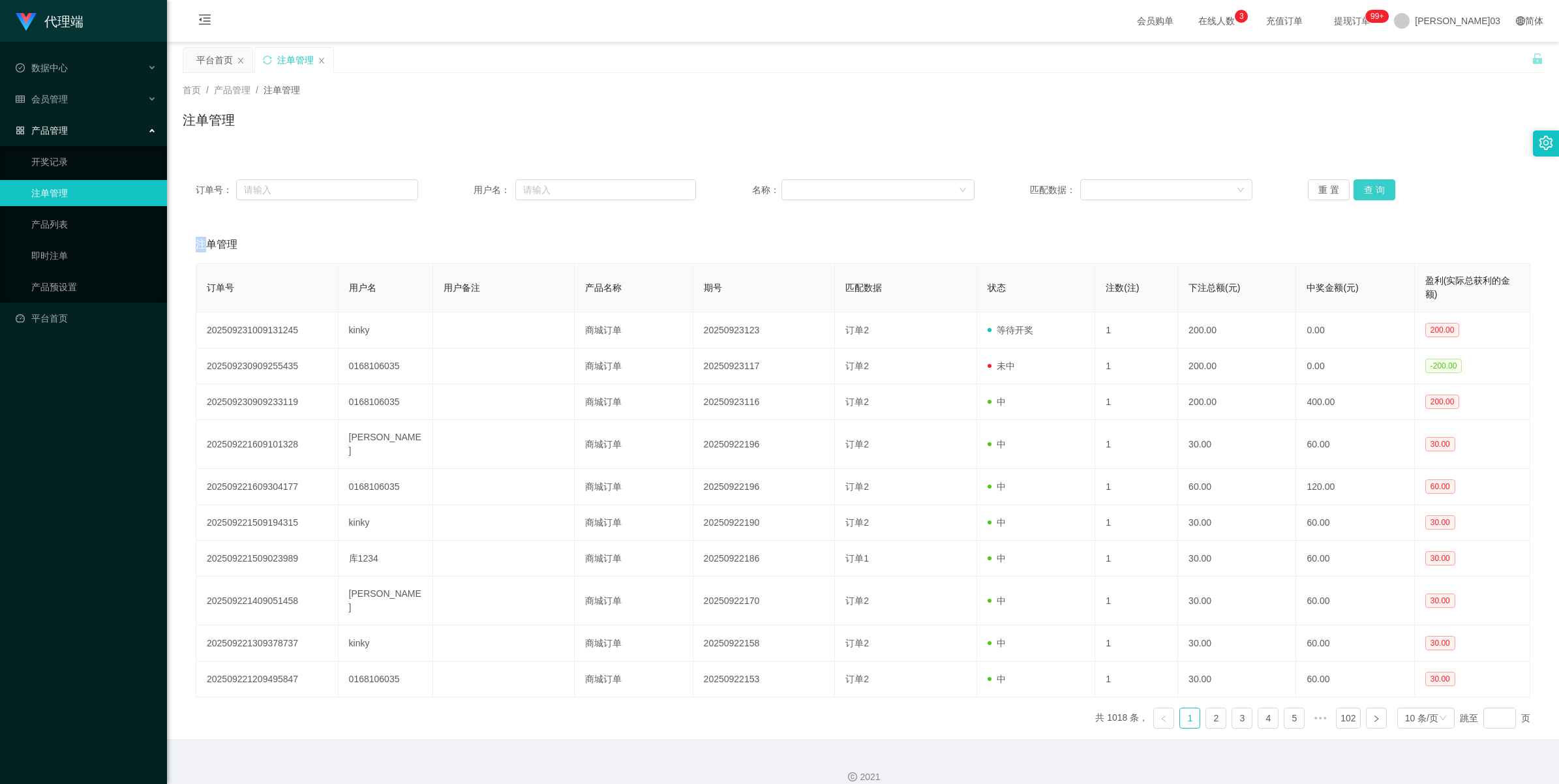
click at [1372, 191] on button "查 询" at bounding box center [1375, 190] width 42 height 21
click at [40, 287] on link "产品预设置" at bounding box center [94, 287] width 125 height 26
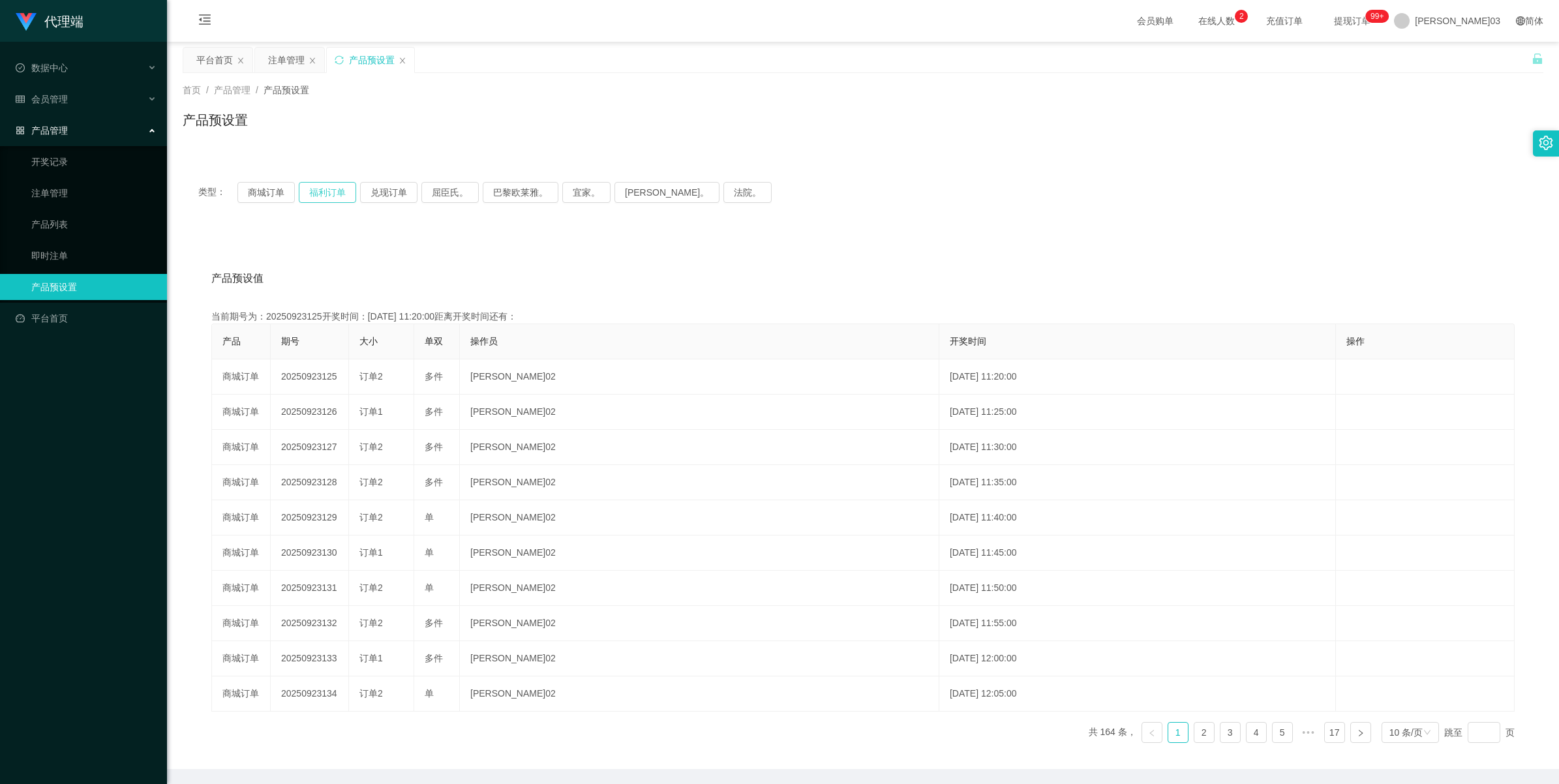
click at [327, 191] on button "福利订单" at bounding box center [327, 193] width 57 height 21
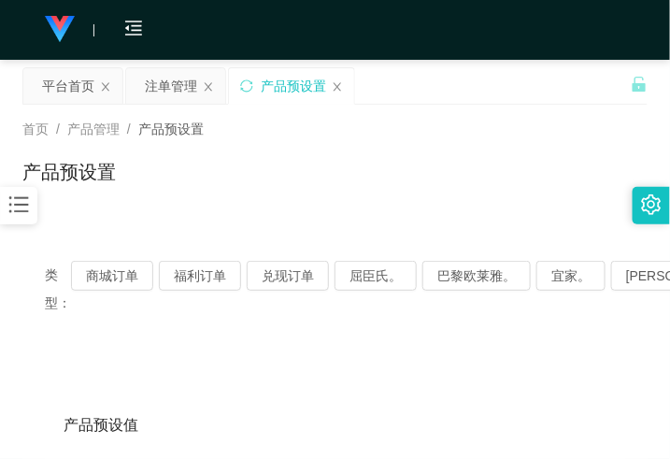
click at [389, 169] on div "产品预设置" at bounding box center [334, 179] width 625 height 43
click at [194, 274] on button "福利订单" at bounding box center [200, 276] width 82 height 30
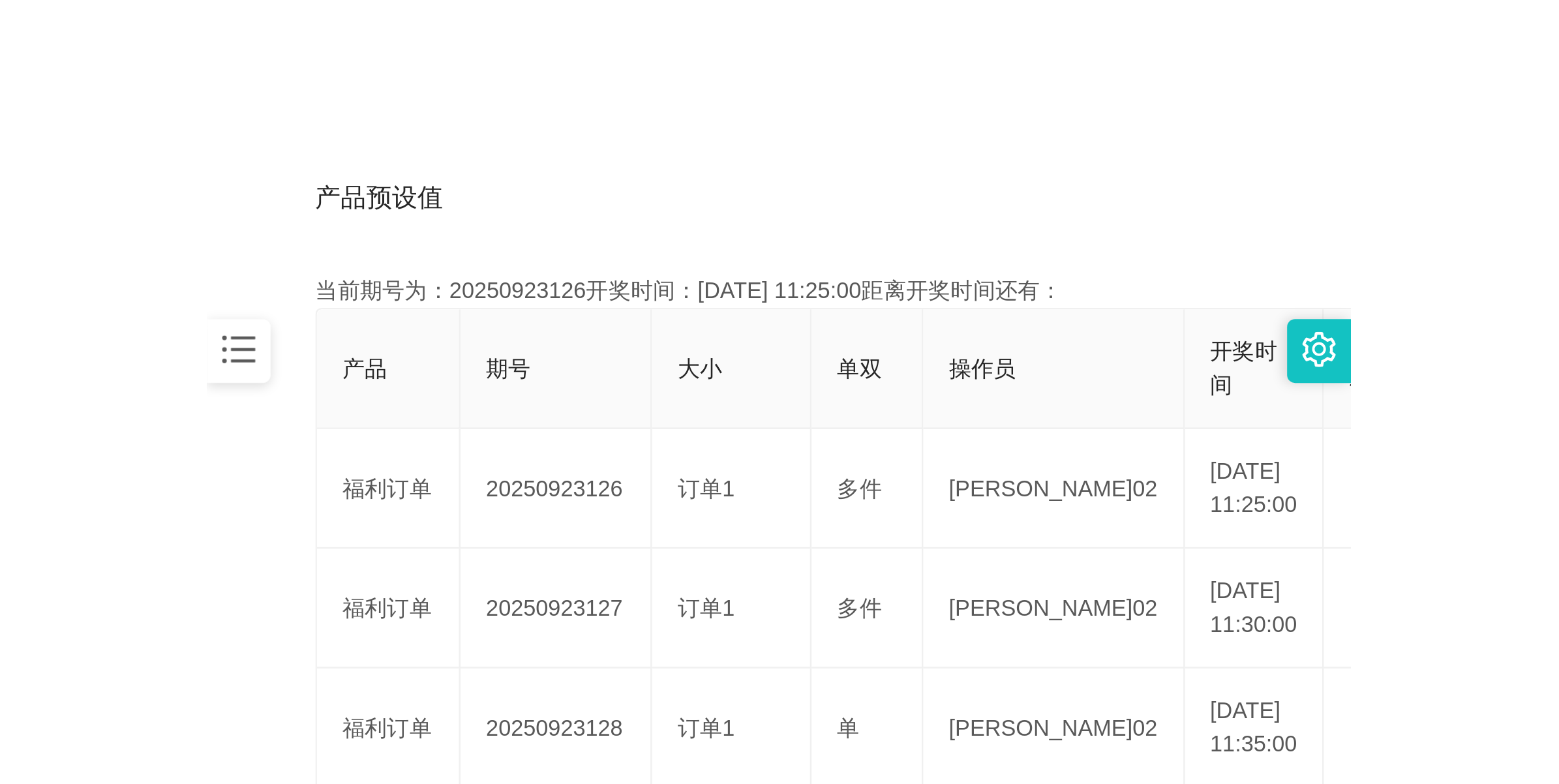
scroll to position [245, 0]
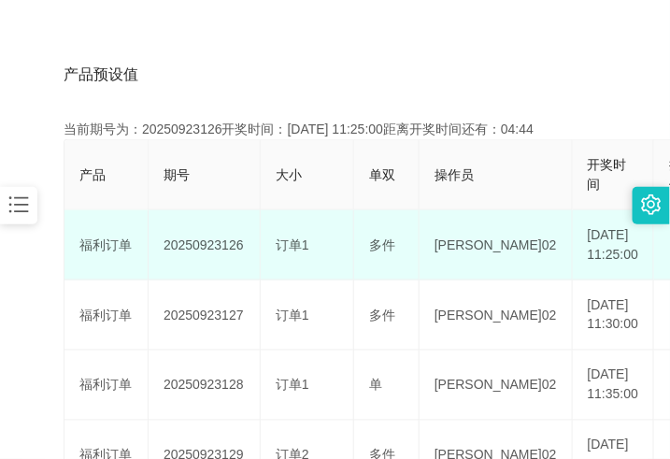
click at [197, 277] on td "20250923126" at bounding box center [205, 245] width 112 height 70
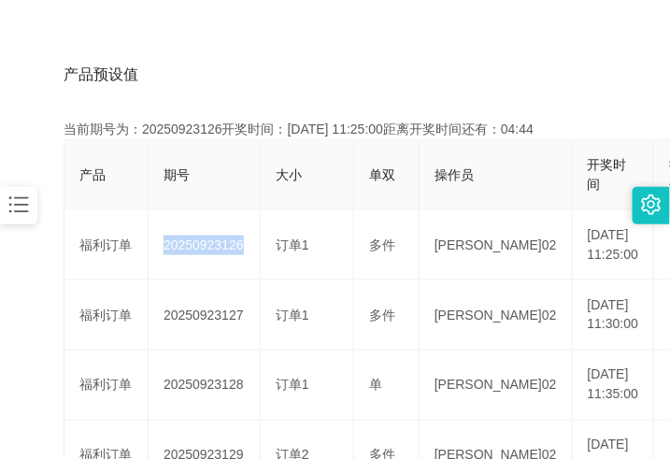
copy td "20250923126"
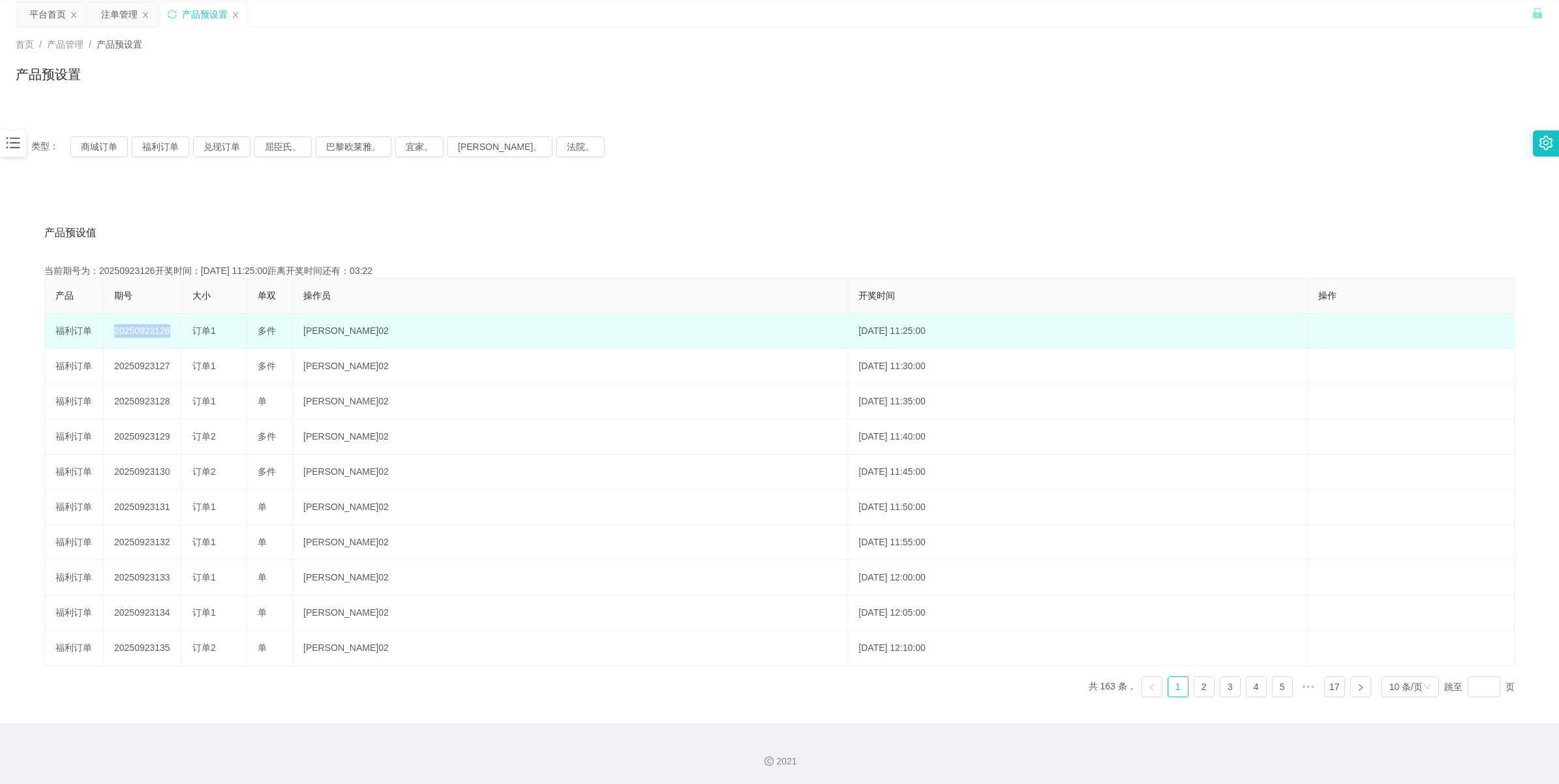
scroll to position [47, 0]
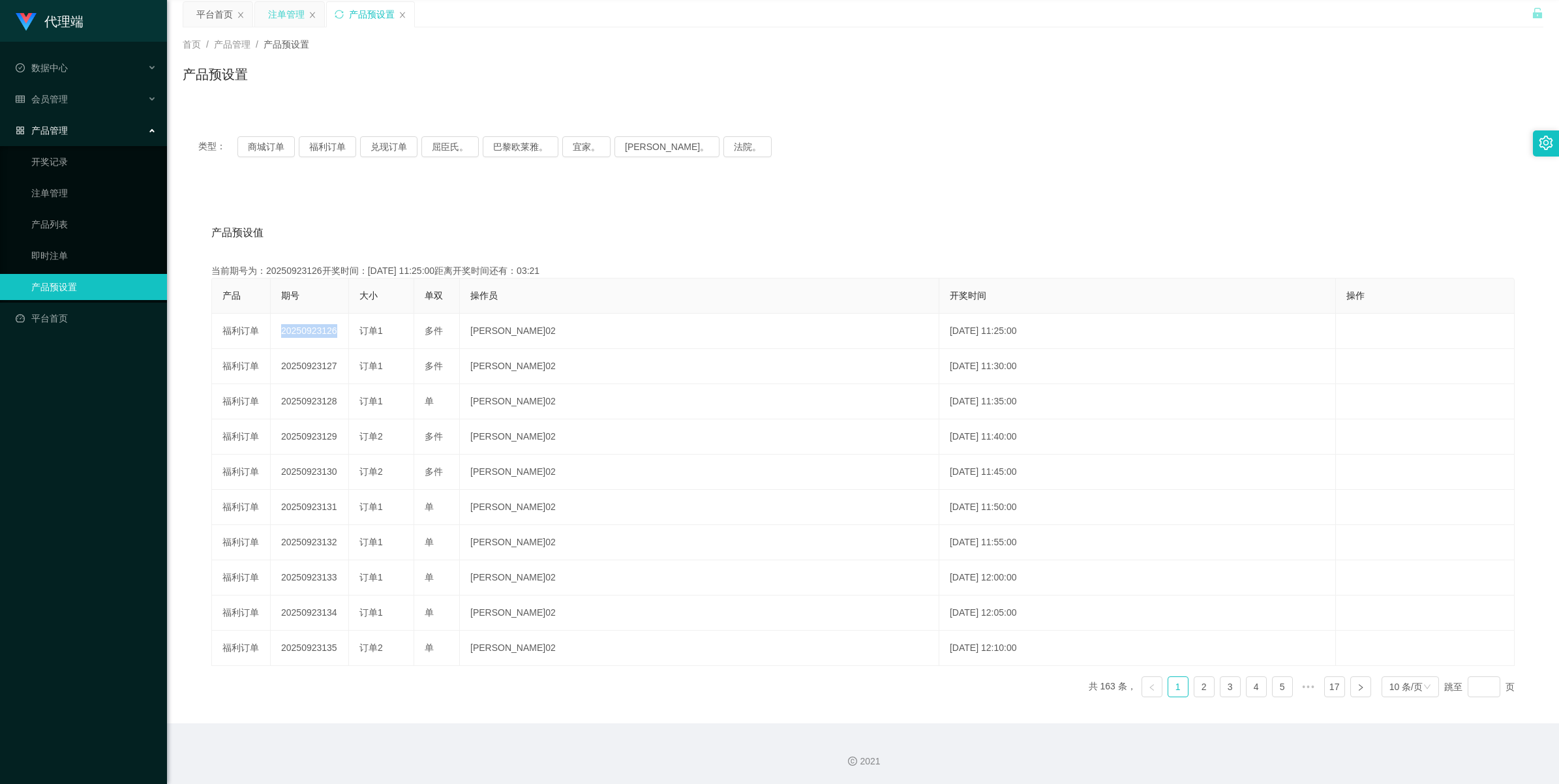
click at [265, 11] on div "注单管理" at bounding box center [289, 15] width 69 height 25
click at [275, 15] on div "注单管理" at bounding box center [286, 15] width 36 height 25
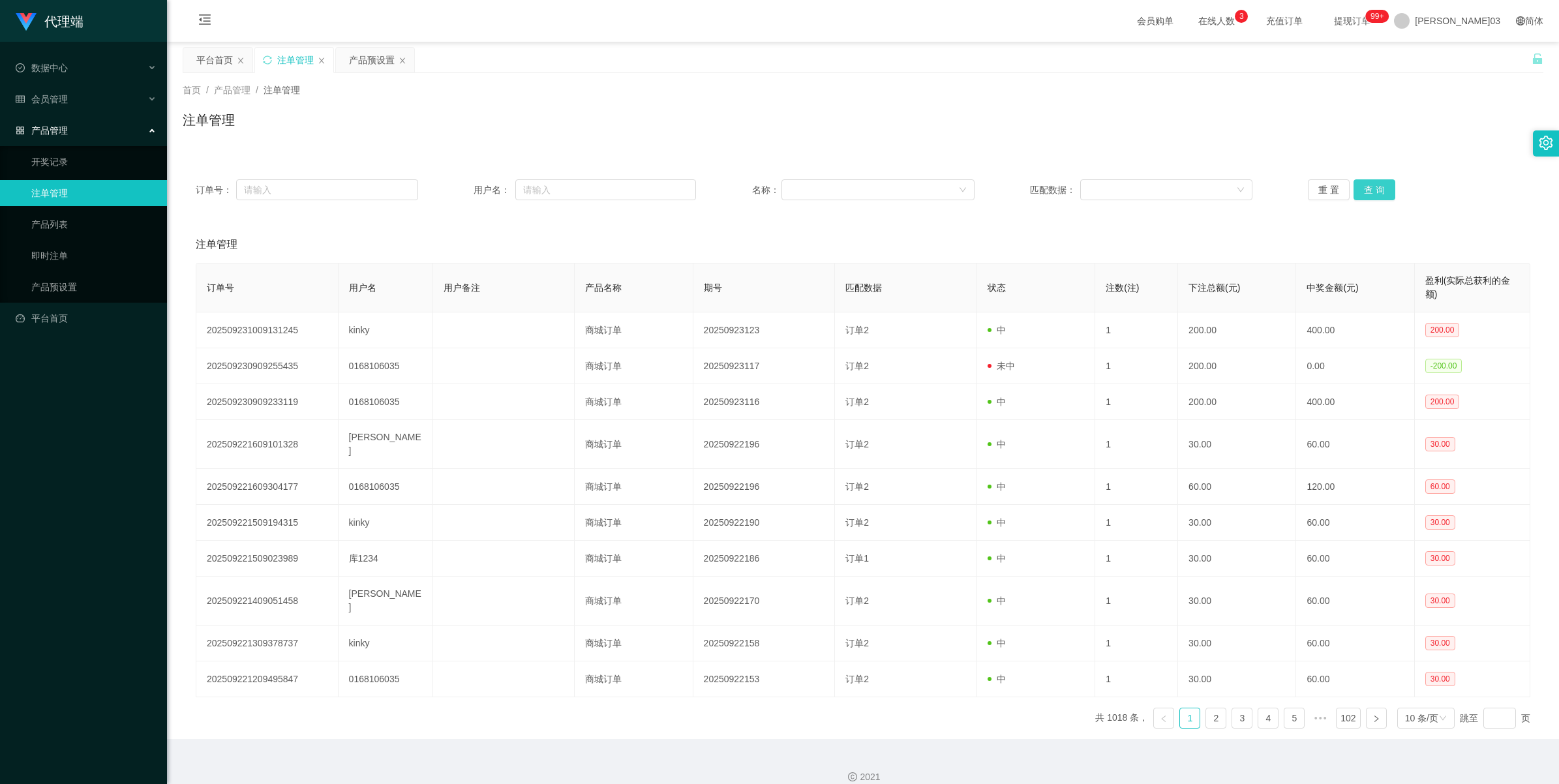
click at [1375, 179] on button "查 询" at bounding box center [1375, 190] width 42 height 21
click at [1366, 188] on button "查 询" at bounding box center [1375, 190] width 42 height 21
click at [1366, 187] on button "查 询" at bounding box center [1375, 190] width 42 height 21
